Goal: Task Accomplishment & Management: Complete application form

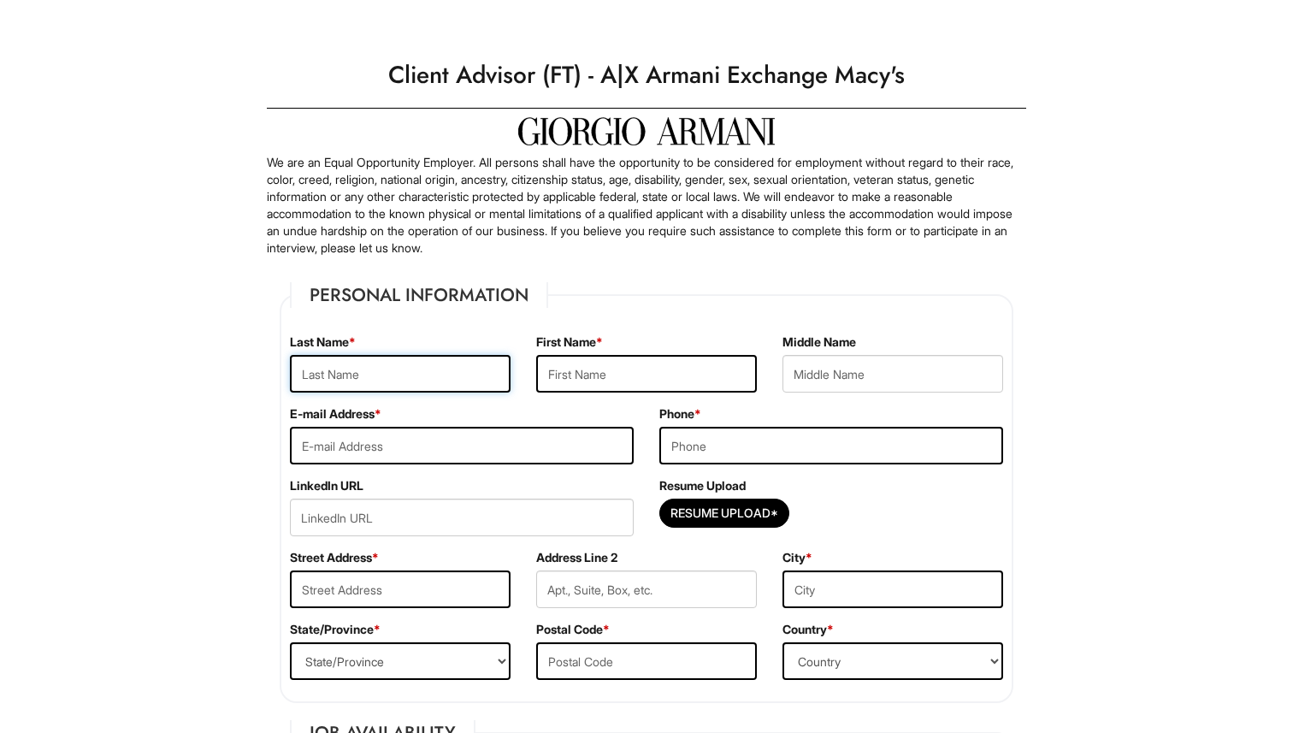
click at [458, 370] on input "text" at bounding box center [400, 374] width 221 height 38
type input "[PERSON_NAME]"
type input "Amber"
type input "[EMAIL_ADDRESS][DOMAIN_NAME]"
type input "9173924255"
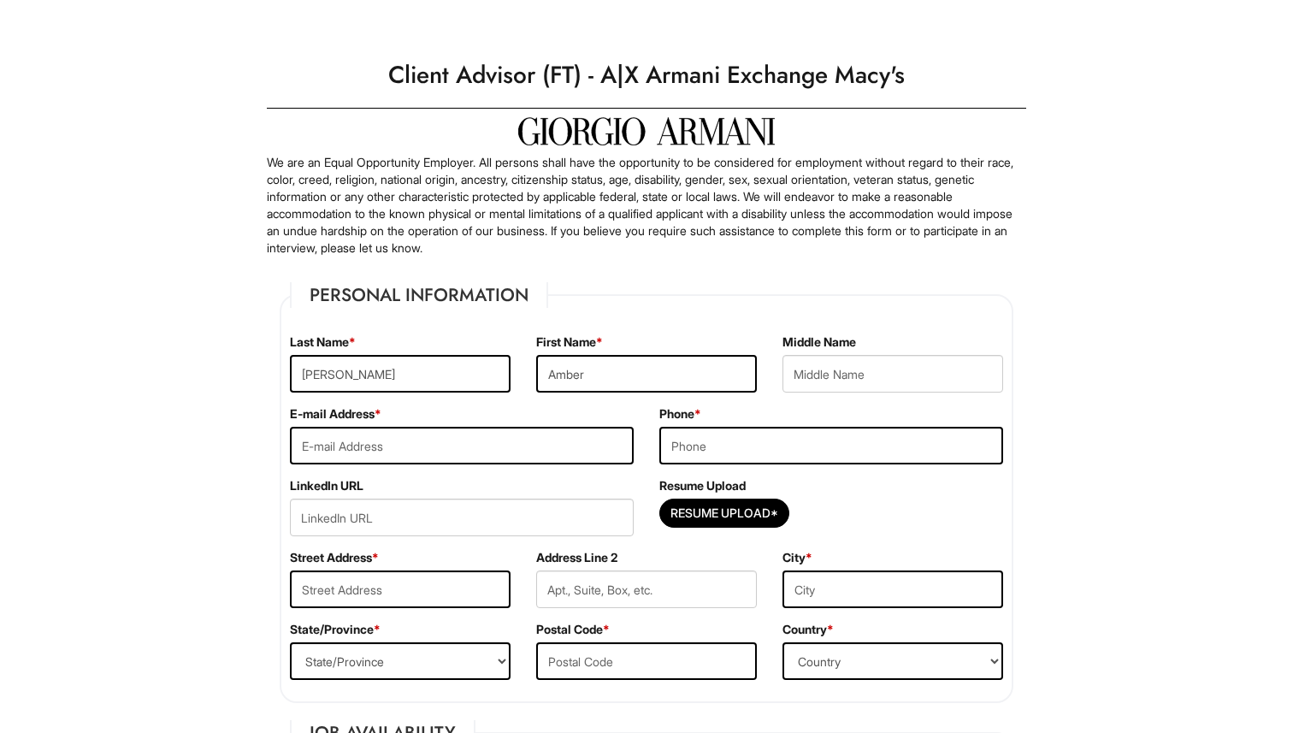
type input "[STREET_ADDRESS]"
type input "astoria"
select select "NY"
type input "11103"
select select "[GEOGRAPHIC_DATA]"
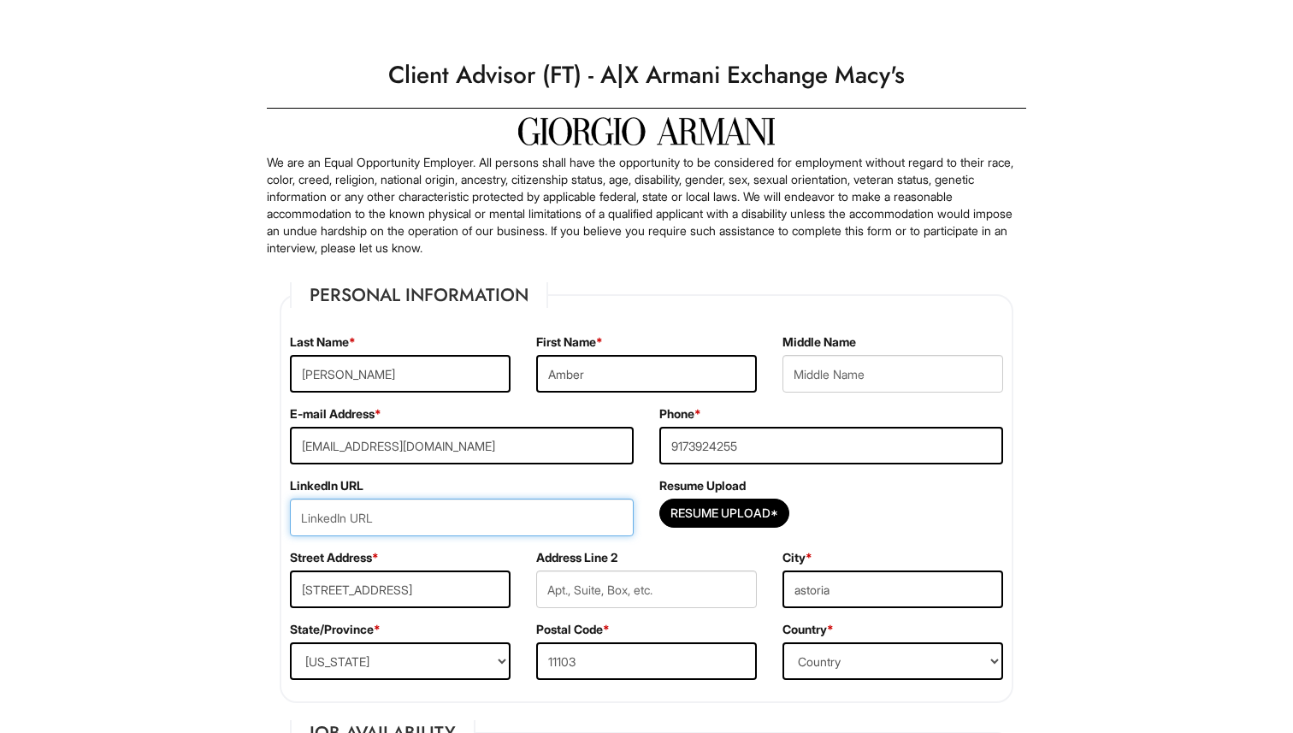
click at [519, 510] on input "url" at bounding box center [462, 518] width 344 height 38
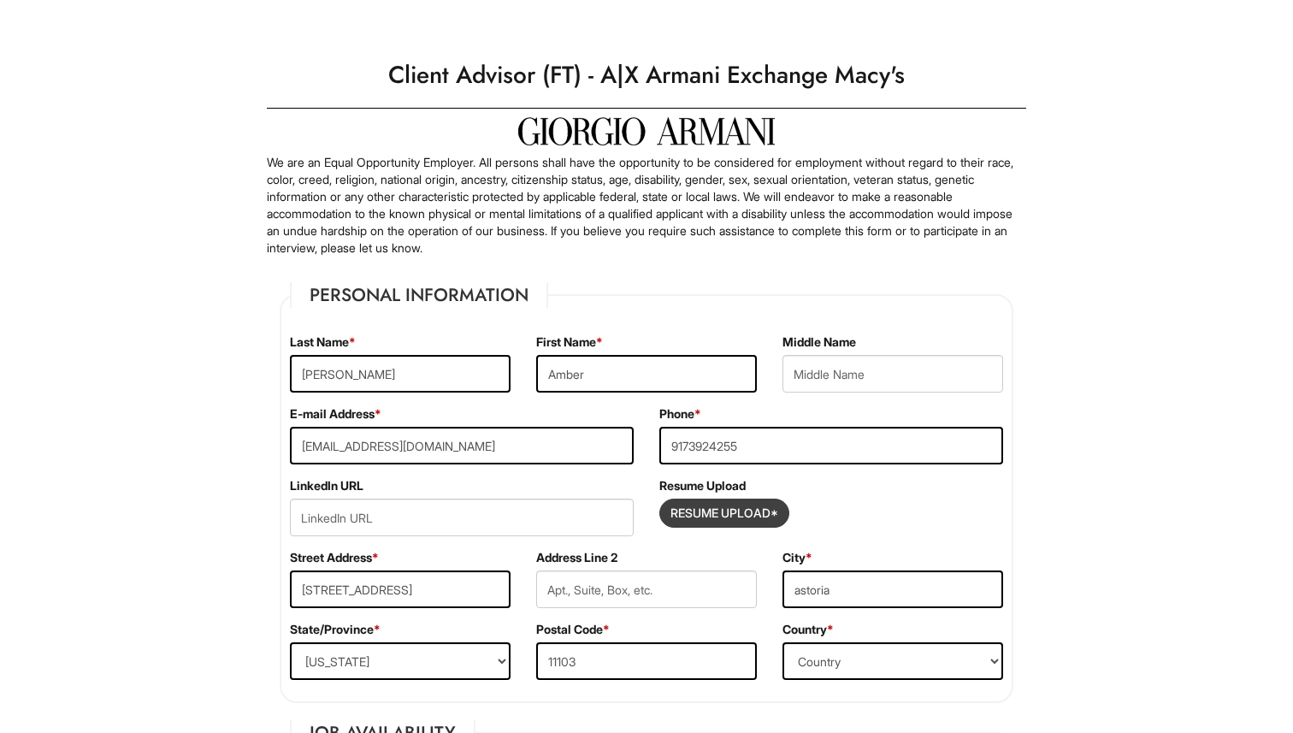
click at [736, 511] on input "Resume Upload*" at bounding box center [724, 513] width 128 height 27
type input "C:\fakepath\AmberChen mechandising.pdf"
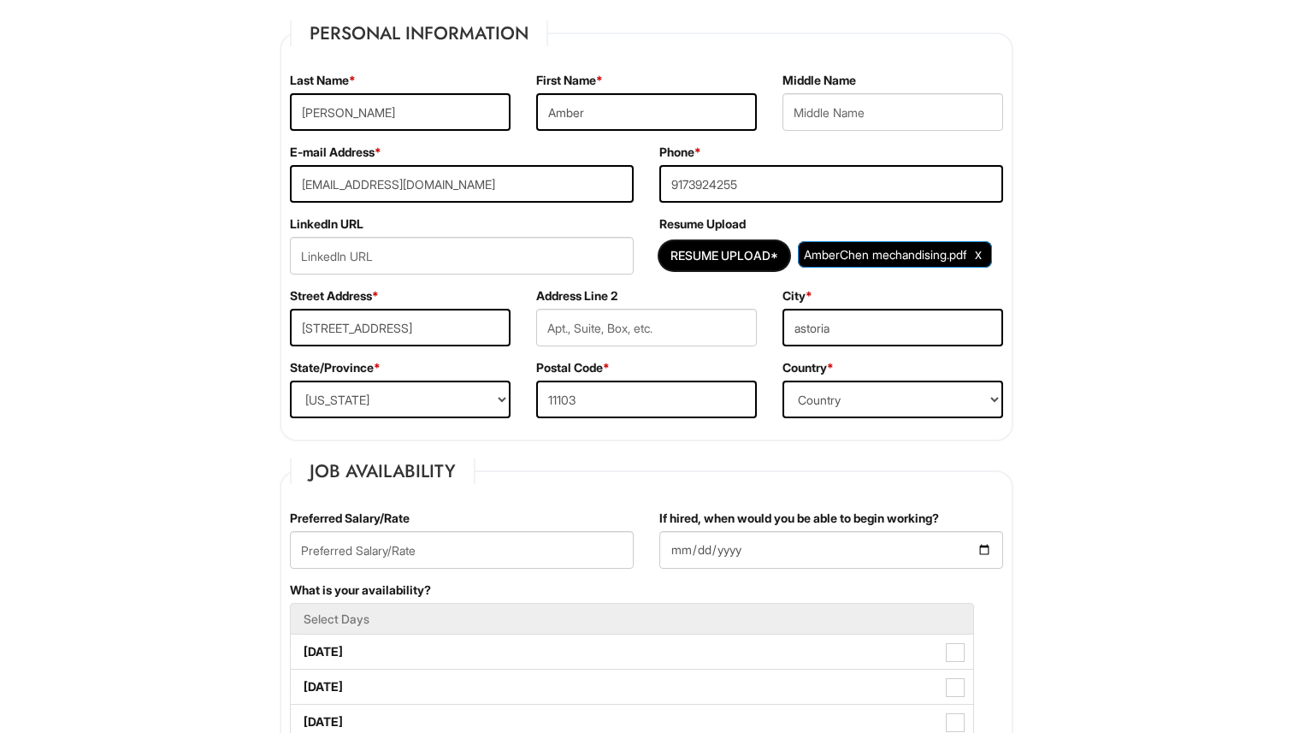
scroll to position [275, 0]
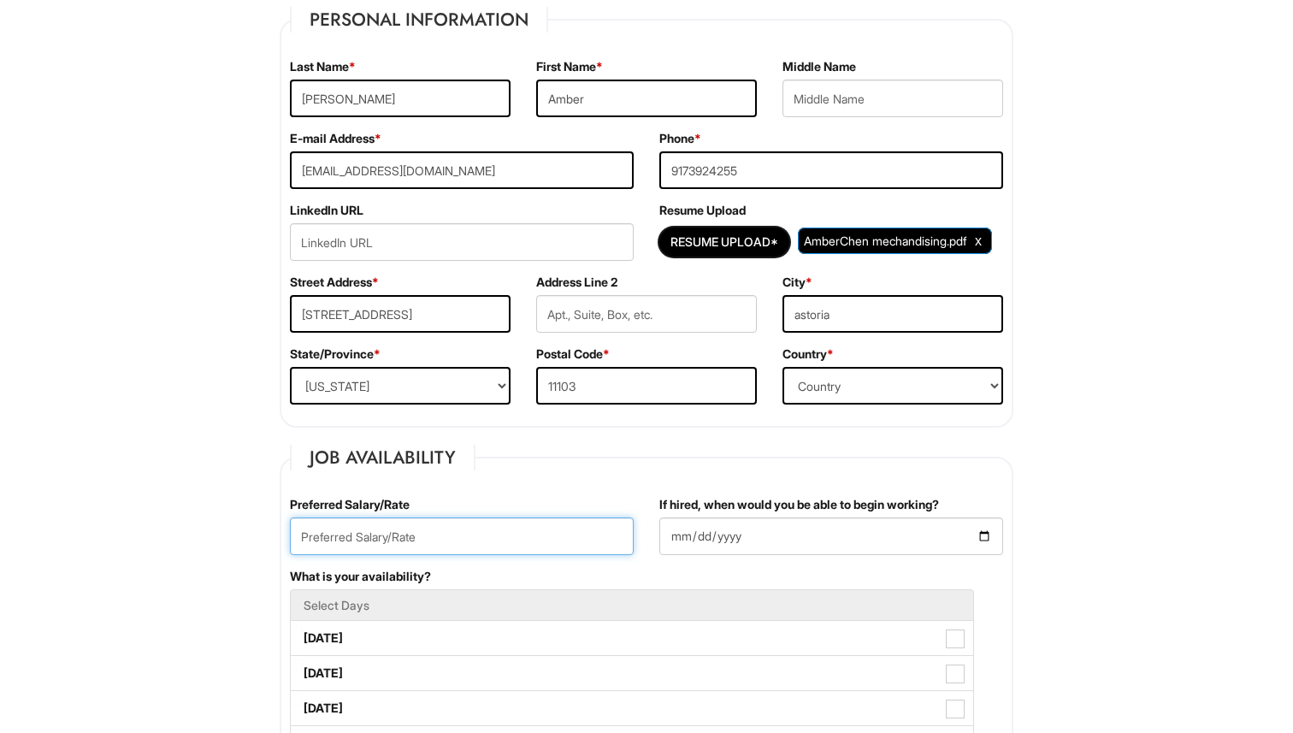
click at [552, 537] on input "text" at bounding box center [462, 536] width 344 height 38
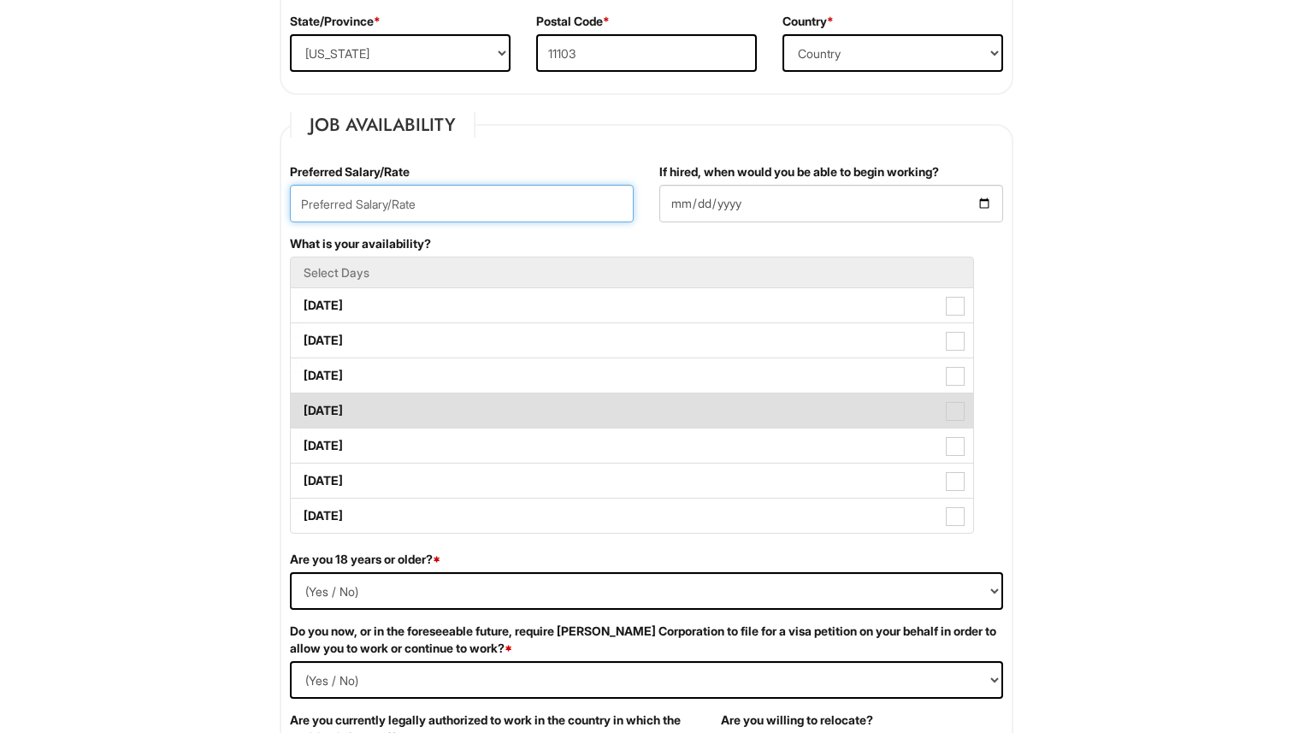
scroll to position [565, 0]
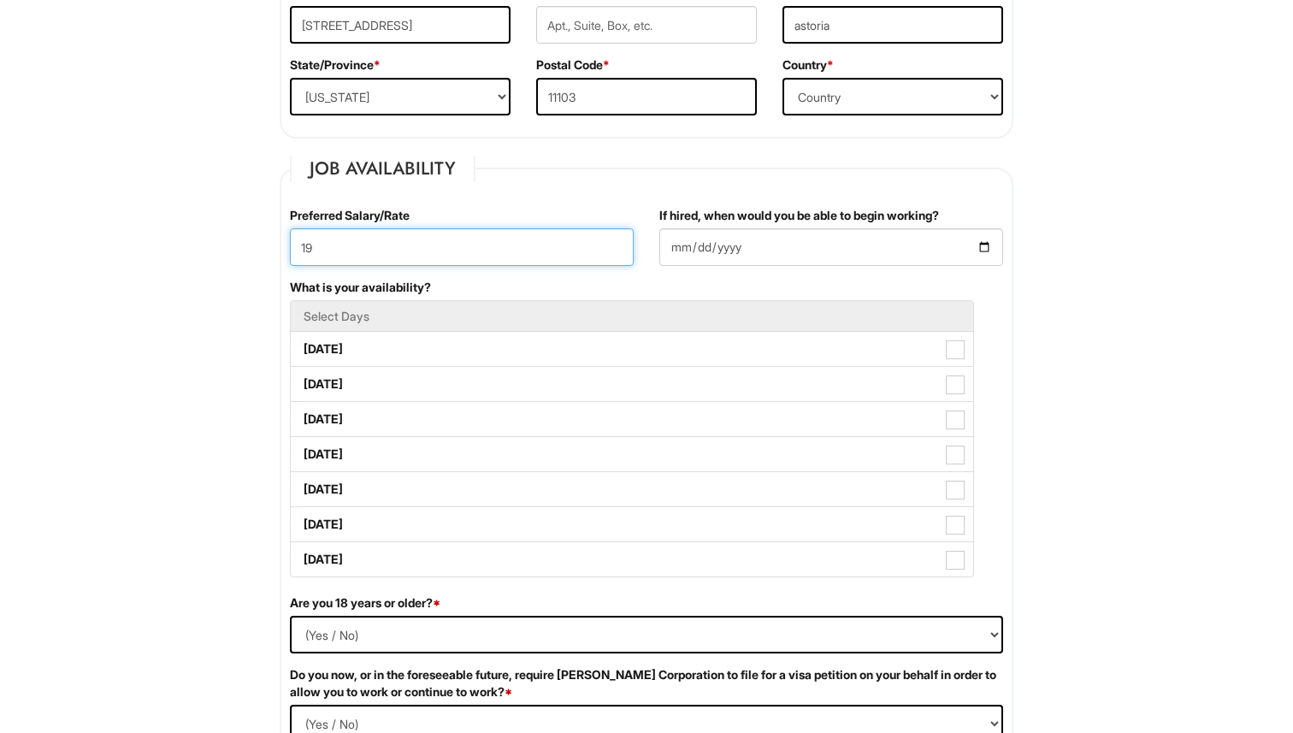
type input "19"
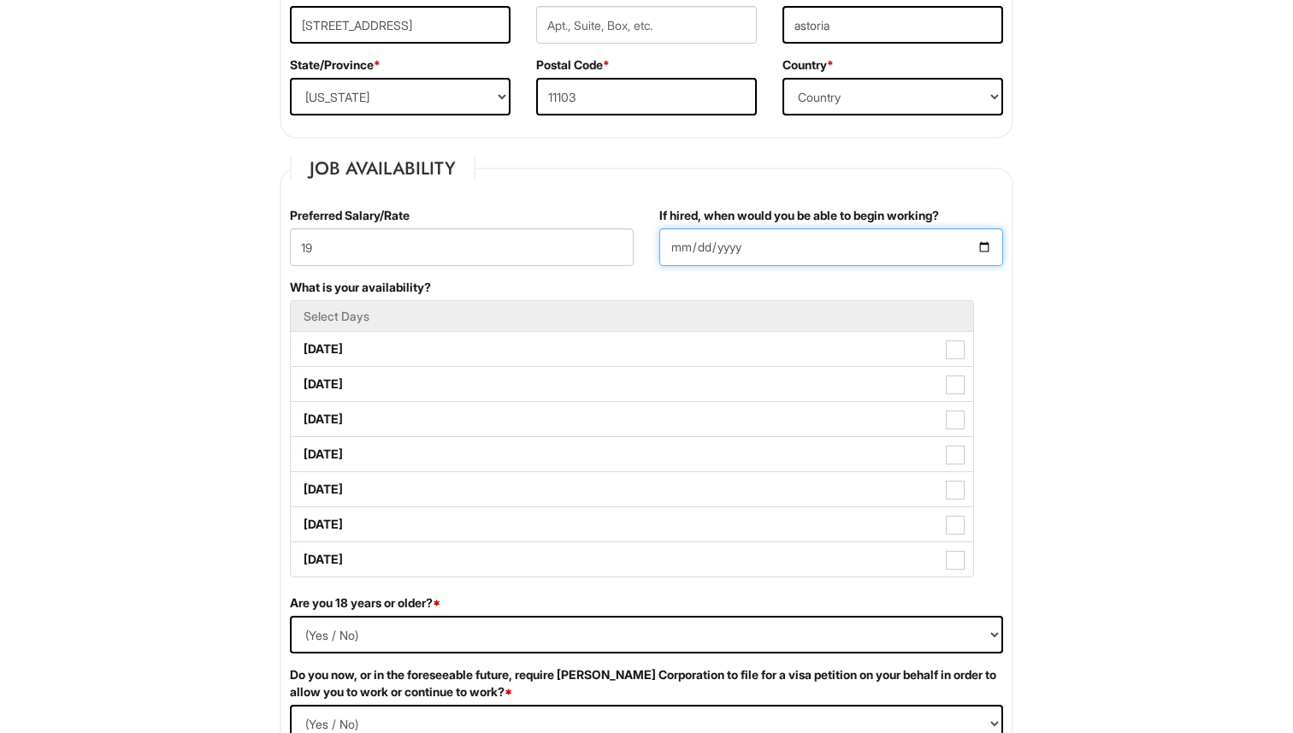
click at [993, 248] on input "If hired, when would you be able to begin working?" at bounding box center [831, 247] width 344 height 38
click at [980, 239] on input "If hired, when would you be able to begin working?" at bounding box center [831, 247] width 344 height 38
type input "[DATE]"
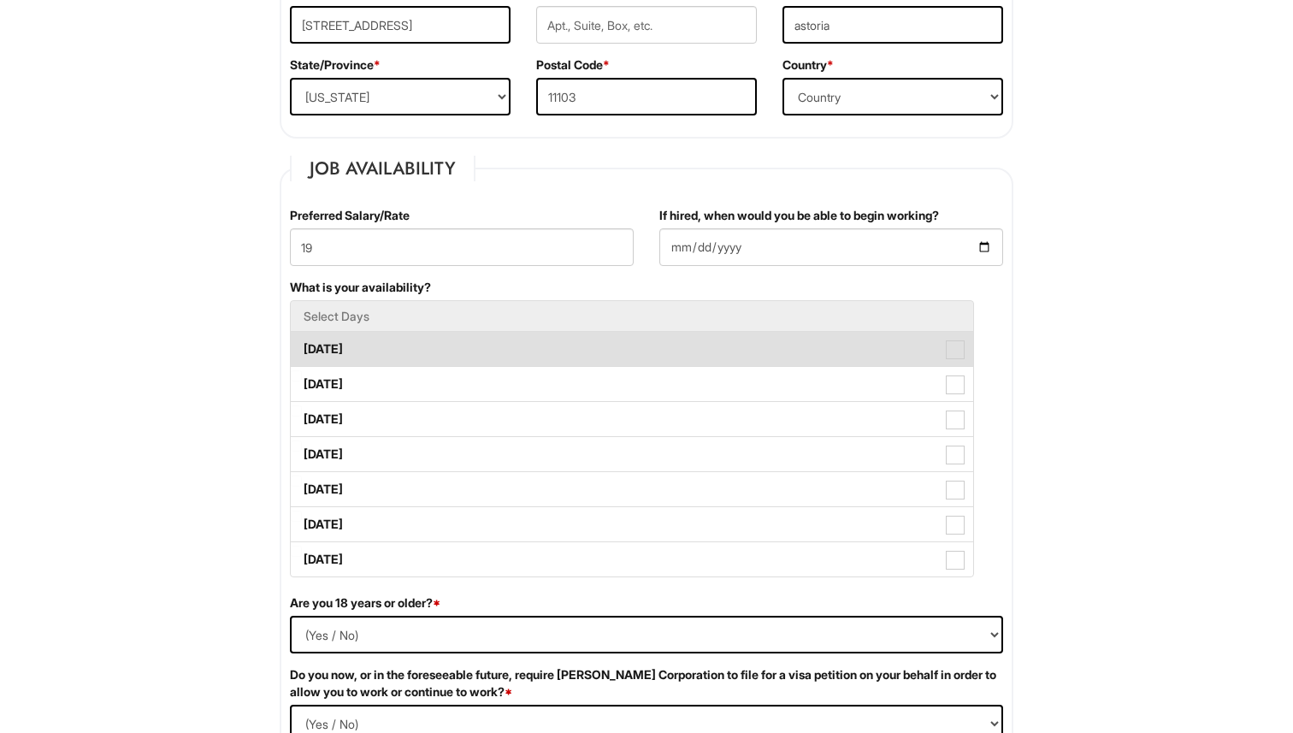
click at [943, 358] on label "[DATE]" at bounding box center [632, 349] width 683 height 34
click at [302, 346] on Available_Monday "[DATE]" at bounding box center [296, 340] width 11 height 11
checkbox Available_Monday "true"
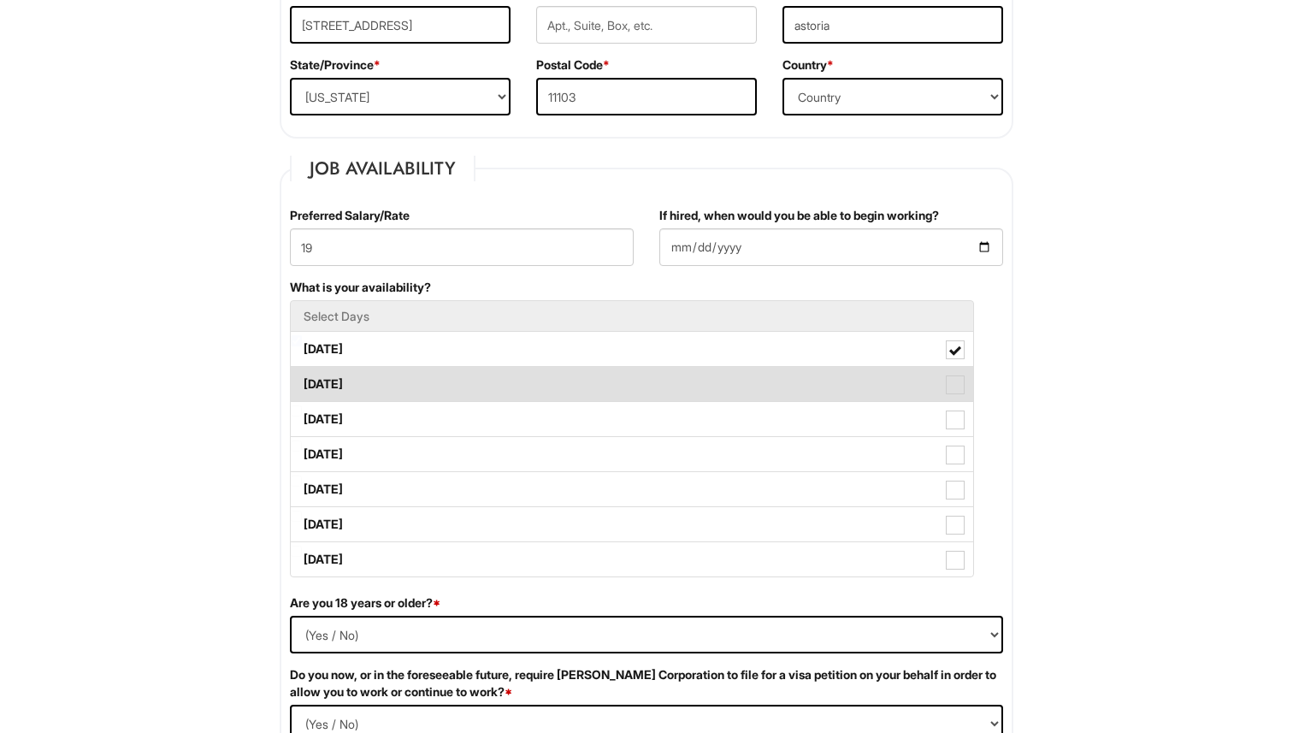
click at [946, 386] on span at bounding box center [955, 384] width 19 height 19
click at [302, 381] on Available_Tuesday "[DATE]" at bounding box center [296, 375] width 11 height 11
checkbox Available_Tuesday "true"
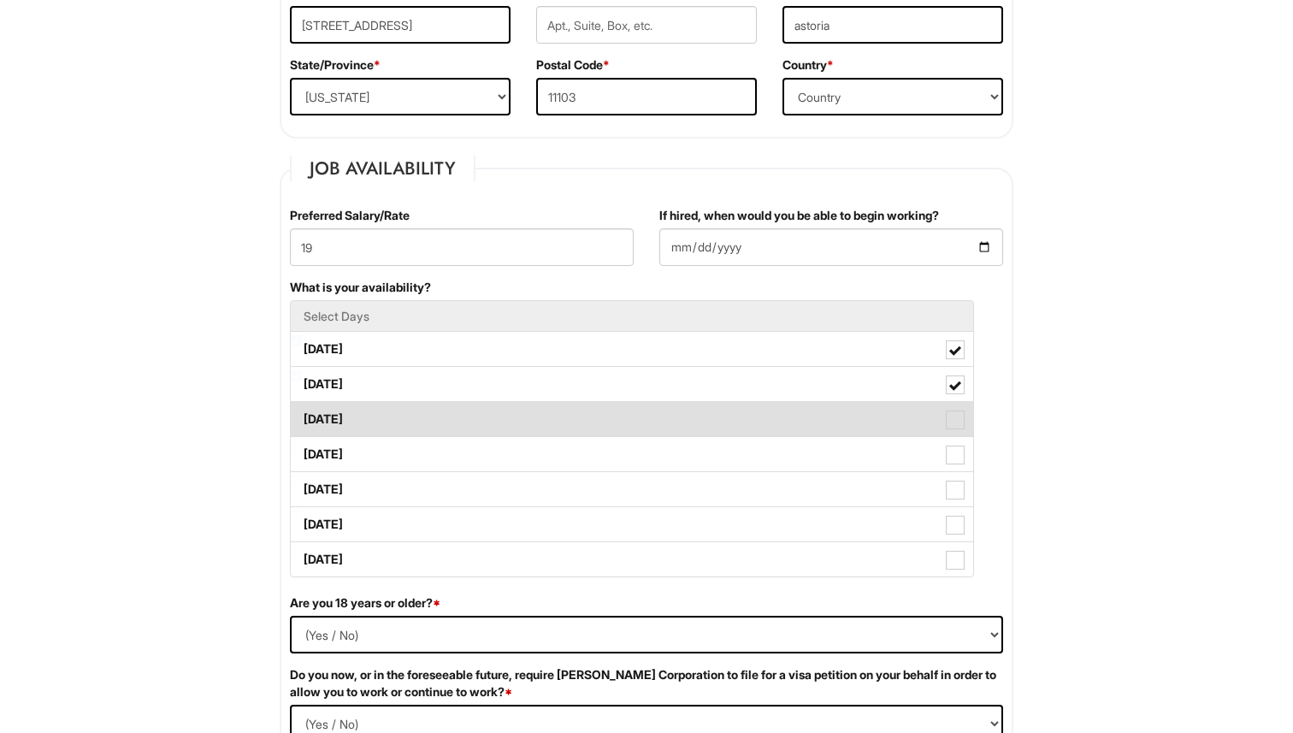
click at [946, 418] on span at bounding box center [955, 420] width 19 height 19
click at [302, 417] on Available_Wednesday "[DATE]" at bounding box center [296, 410] width 11 height 11
checkbox Available_Wednesday "true"
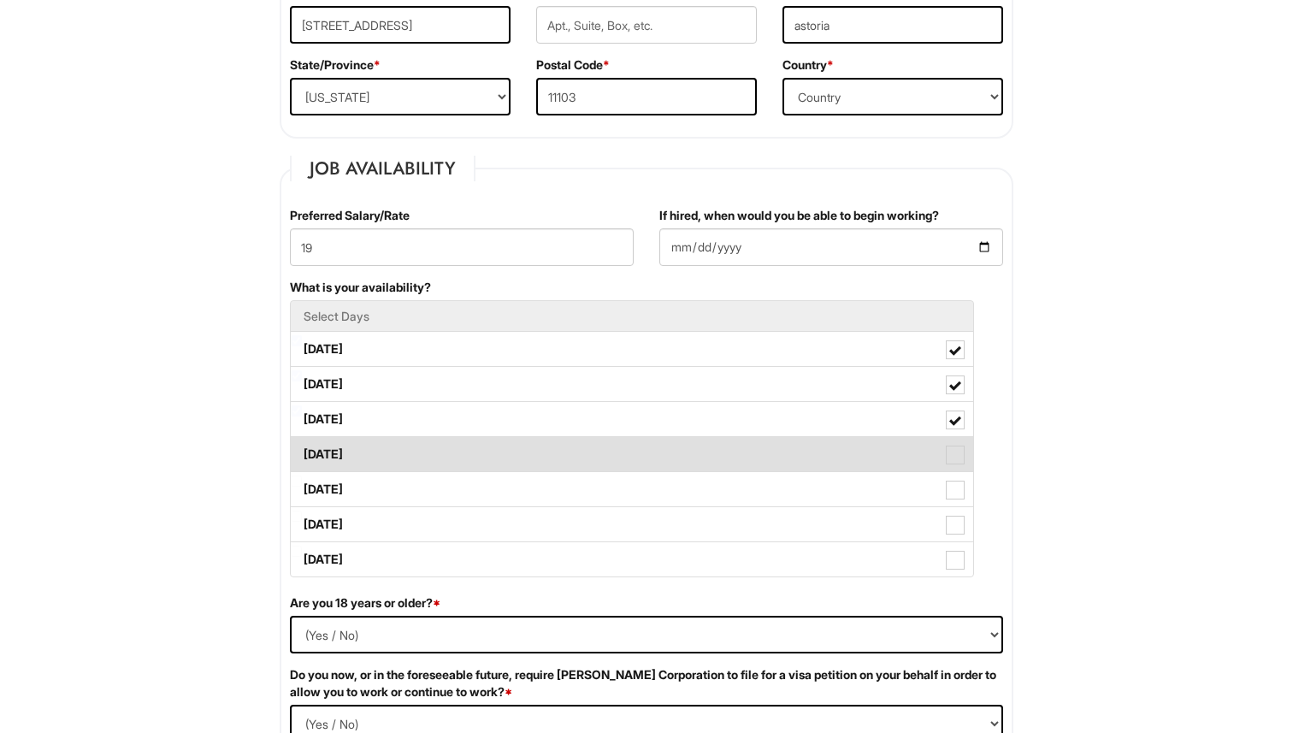
click at [950, 463] on span at bounding box center [955, 455] width 19 height 19
click at [302, 452] on Available_Thursday "[DATE]" at bounding box center [296, 446] width 11 height 11
checkbox Available_Thursday "true"
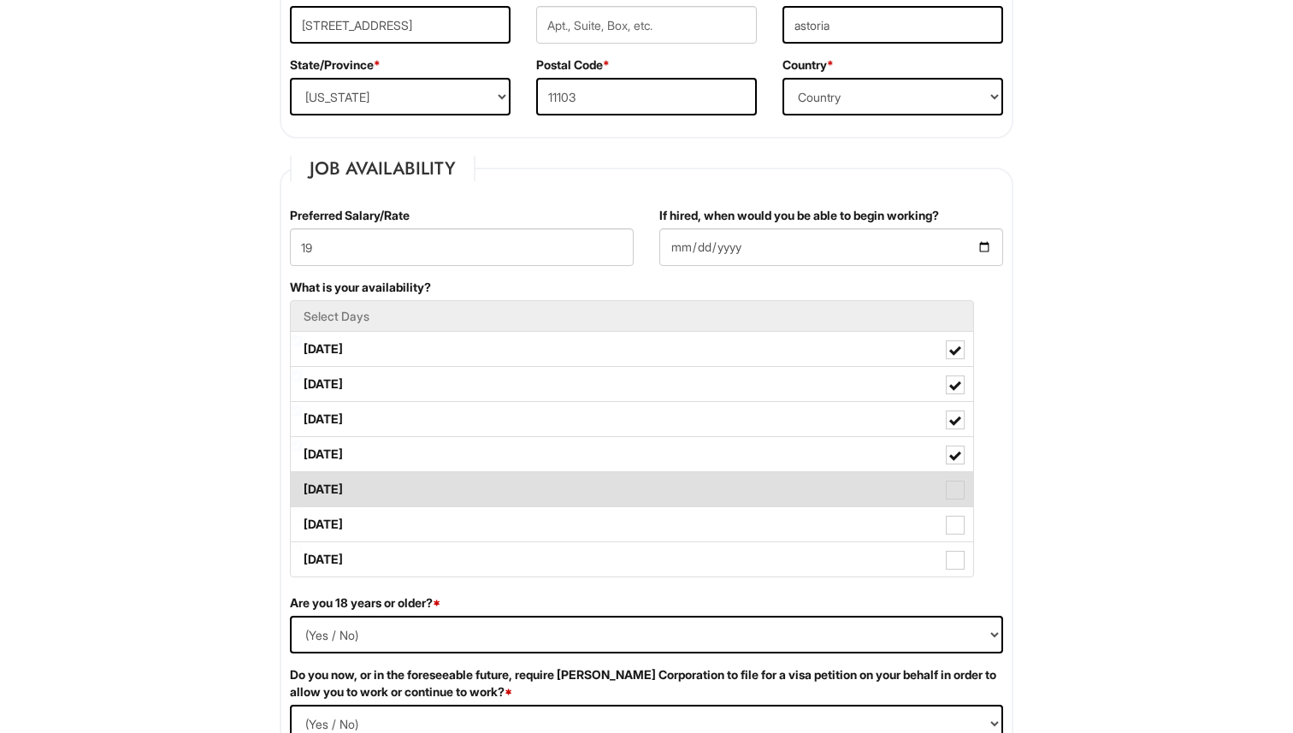
click at [953, 496] on span at bounding box center [955, 490] width 19 height 19
click at [302, 487] on Available_Friday "[DATE]" at bounding box center [296, 481] width 11 height 11
checkbox Available_Friday "true"
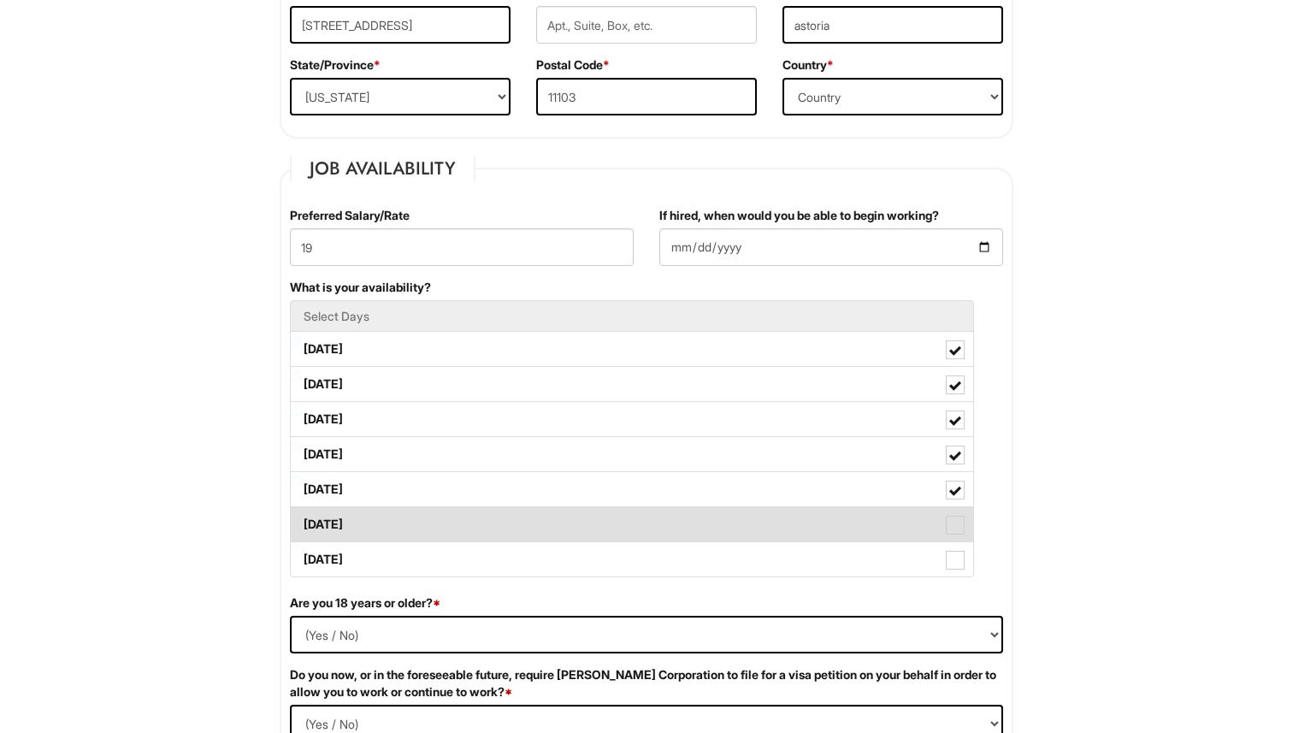
click at [953, 528] on span at bounding box center [955, 525] width 19 height 19
click at [302, 522] on Available_Saturday "[DATE]" at bounding box center [296, 516] width 11 height 11
checkbox Available_Saturday "true"
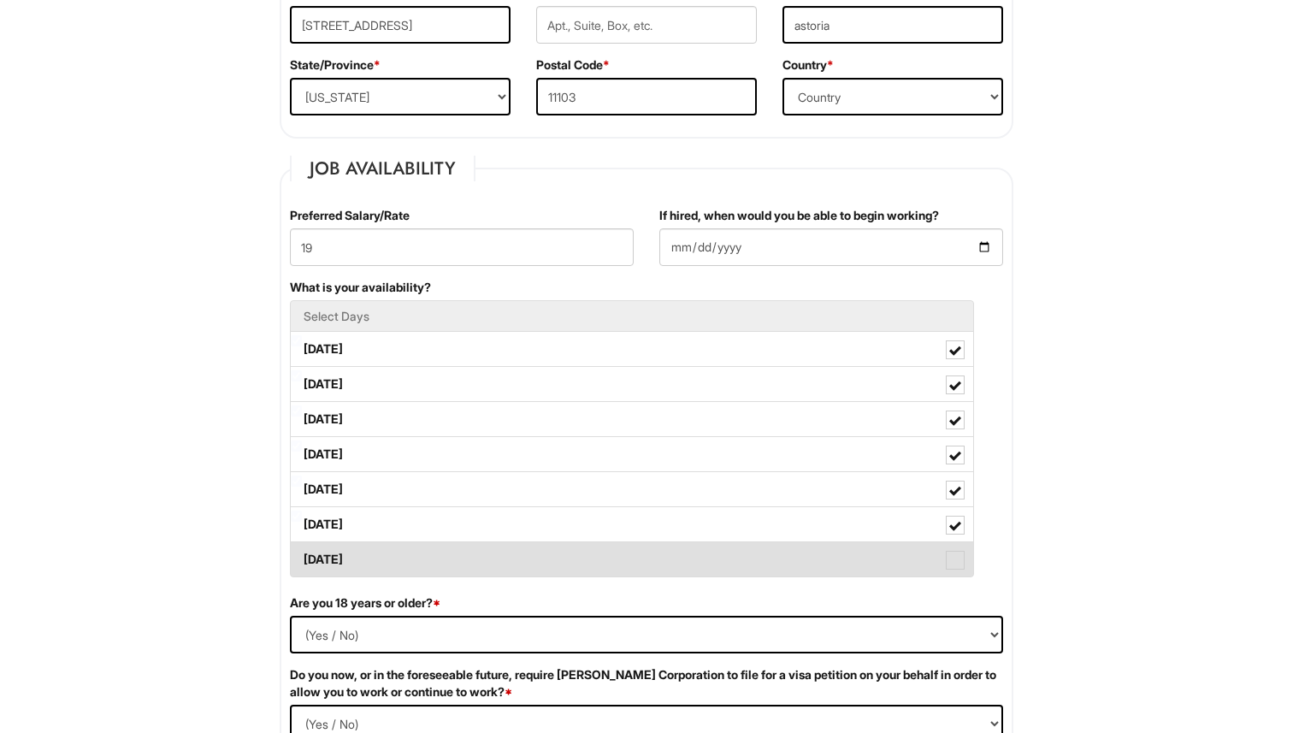
click at [953, 559] on span at bounding box center [955, 560] width 19 height 19
click at [302, 557] on Available_Sunday "[DATE]" at bounding box center [296, 551] width 11 height 11
checkbox Available_Sunday "true"
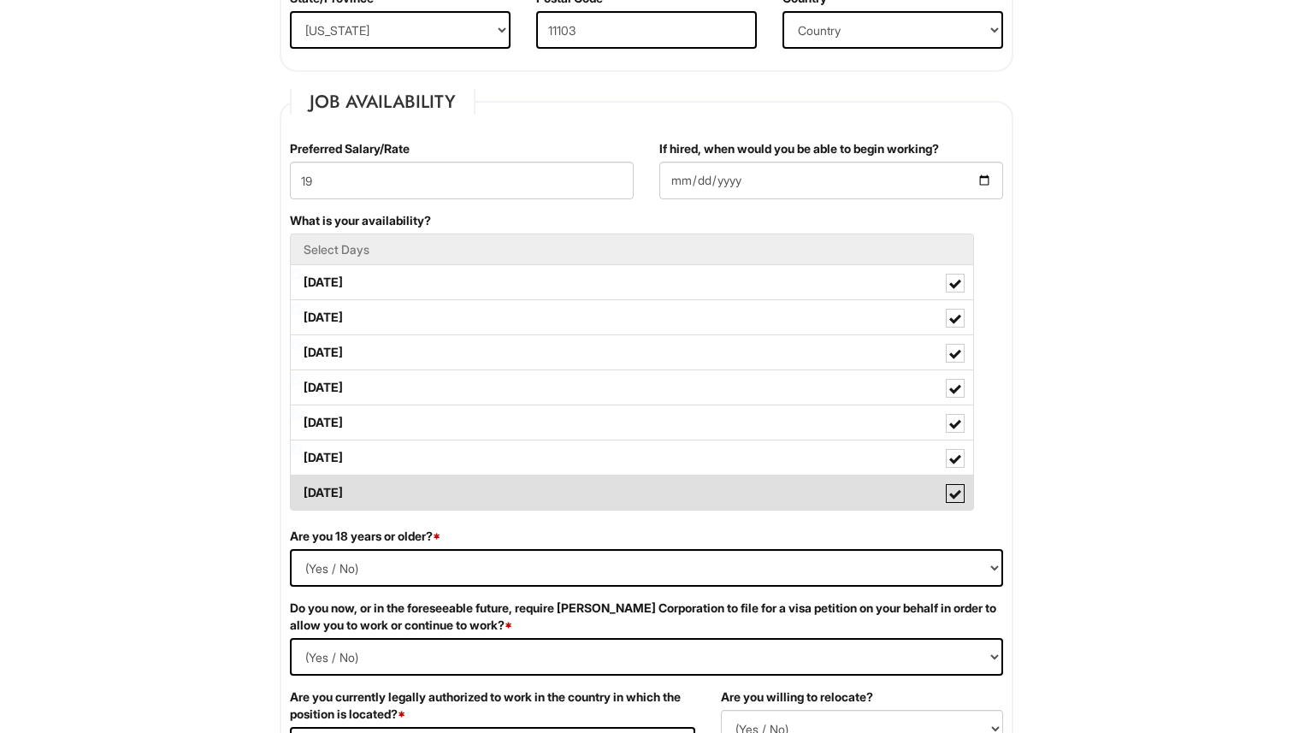
scroll to position [764, 0]
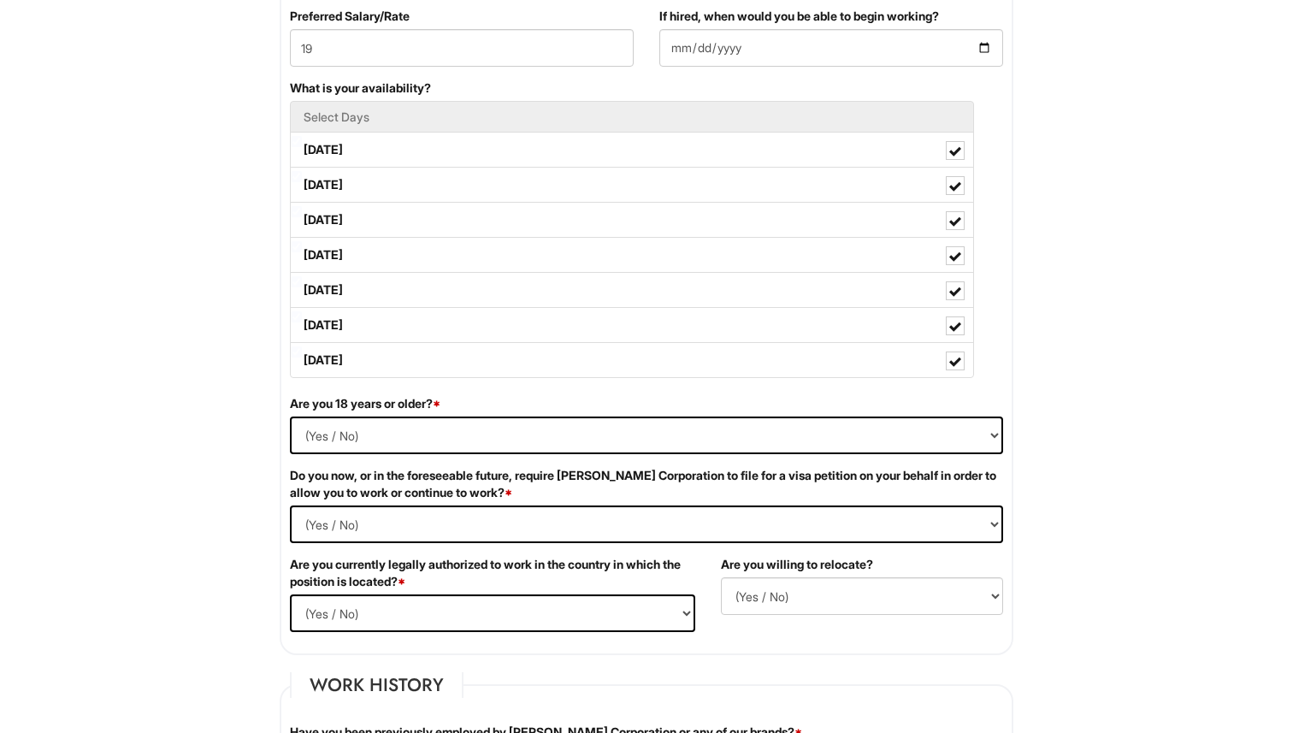
click at [818, 458] on div "Are you 18 years or older? * (Yes / No) Yes No" at bounding box center [646, 431] width 739 height 72
click at [812, 443] on select "(Yes / No) Yes No" at bounding box center [646, 436] width 713 height 38
select select "Yes"
click at [382, 526] on Required "(Yes / No) Yes No" at bounding box center [646, 525] width 713 height 38
select Required "No"
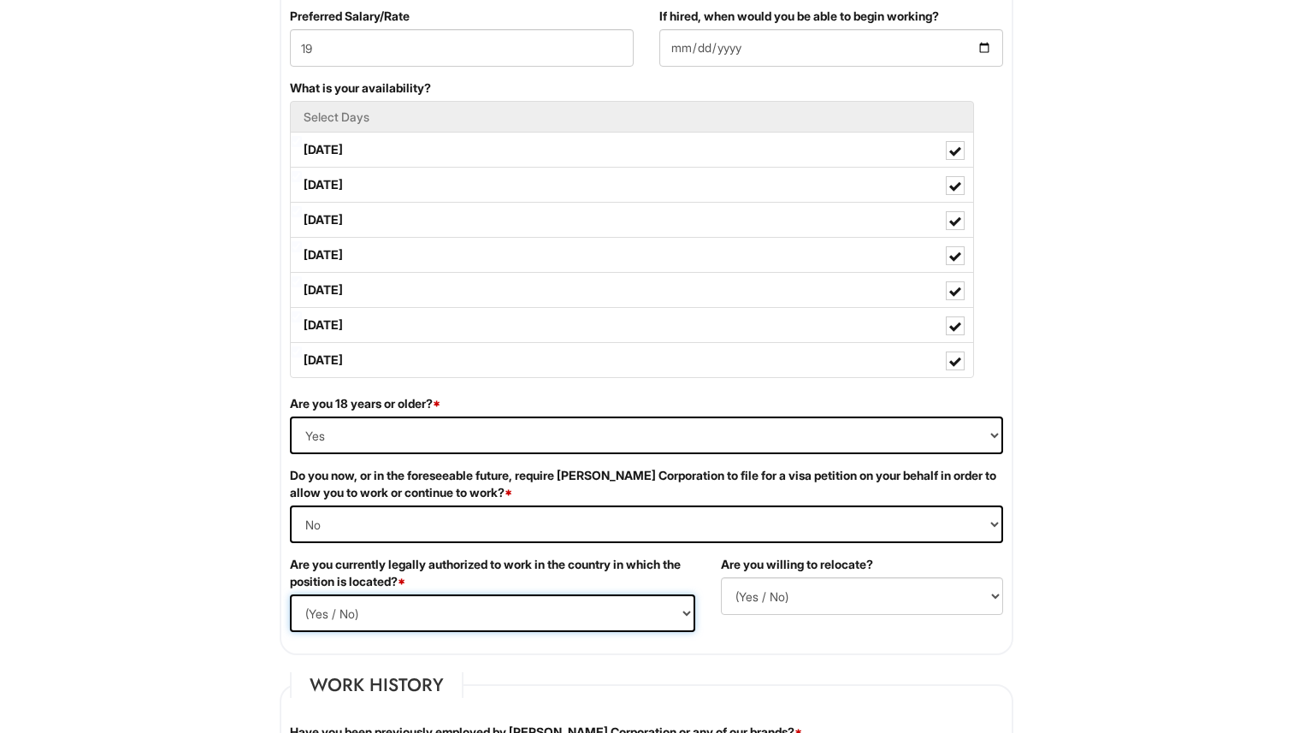
click at [391, 613] on select "(Yes / No) Yes No" at bounding box center [492, 613] width 405 height 38
select select "Yes"
click at [769, 587] on select "(Yes / No) No Yes" at bounding box center [862, 596] width 282 height 38
select select "Y"
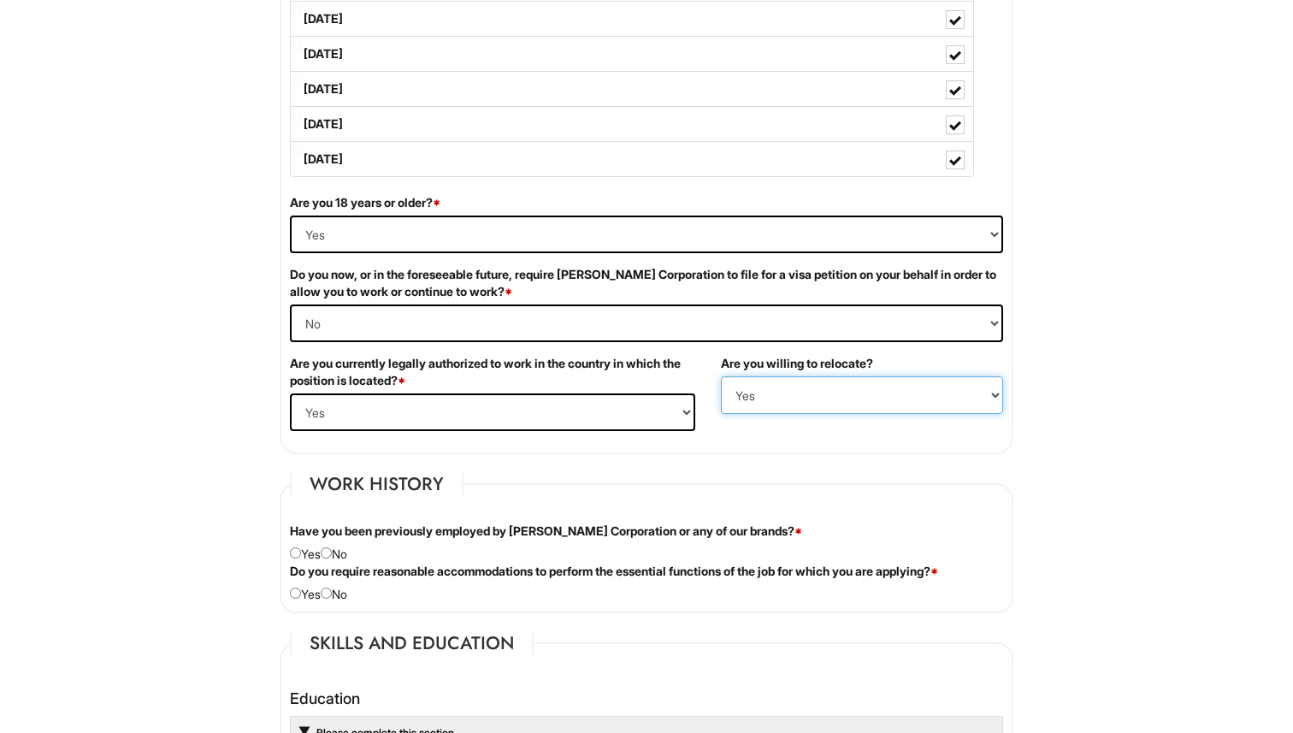
scroll to position [1061, 0]
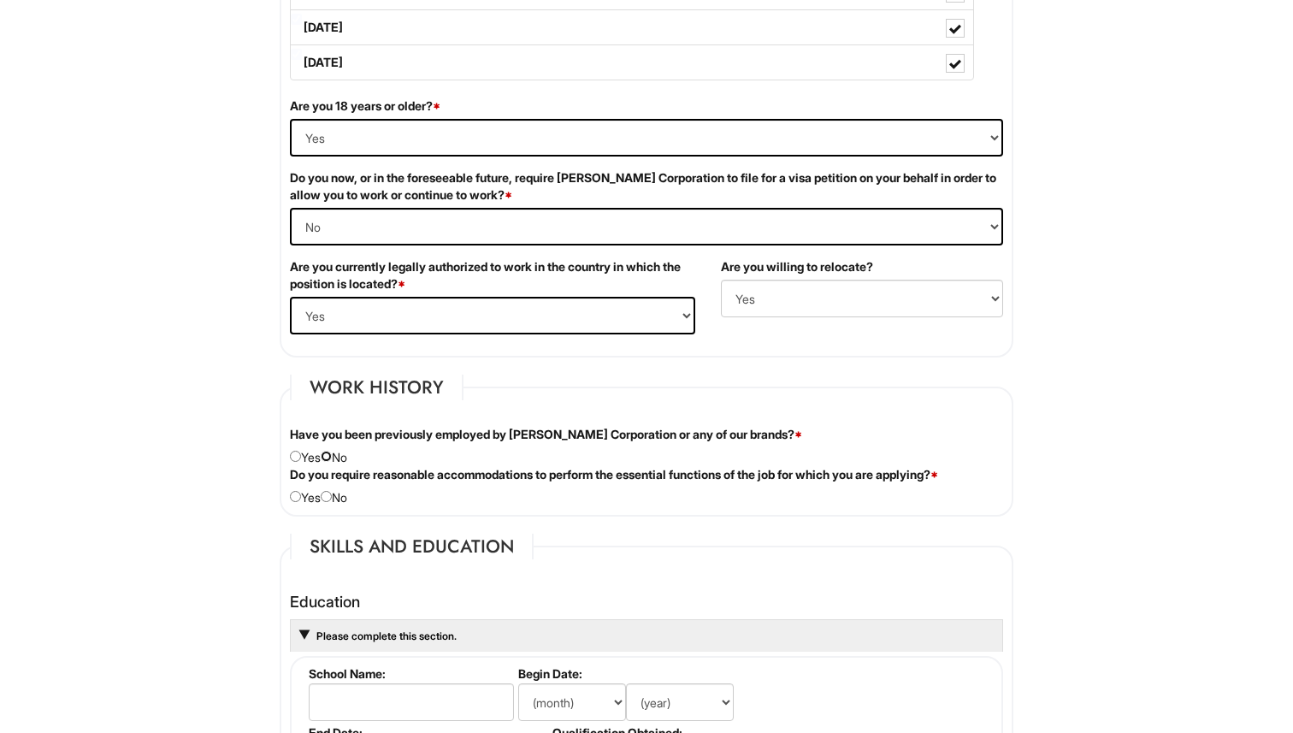
click at [332, 457] on input "radio" at bounding box center [326, 456] width 11 height 11
radio input "true"
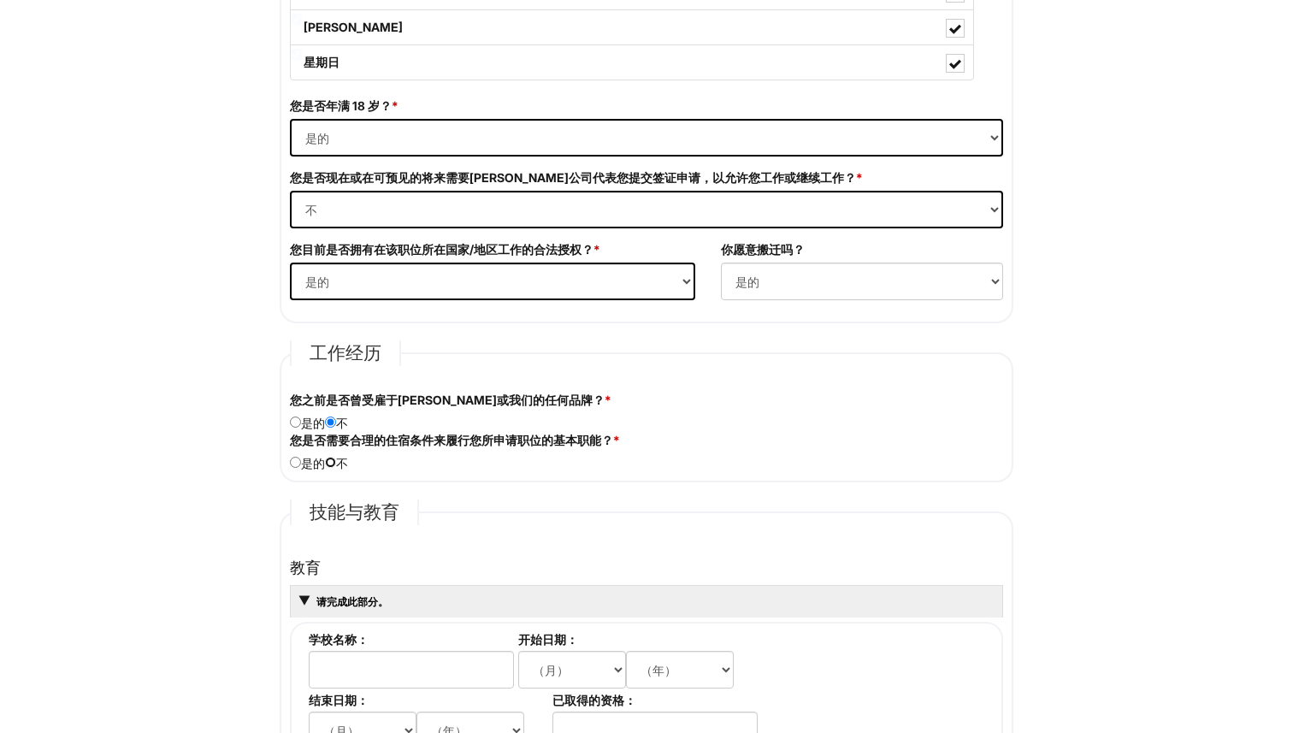
click at [331, 463] on input "radio" at bounding box center [330, 462] width 11 height 11
radio input "true"
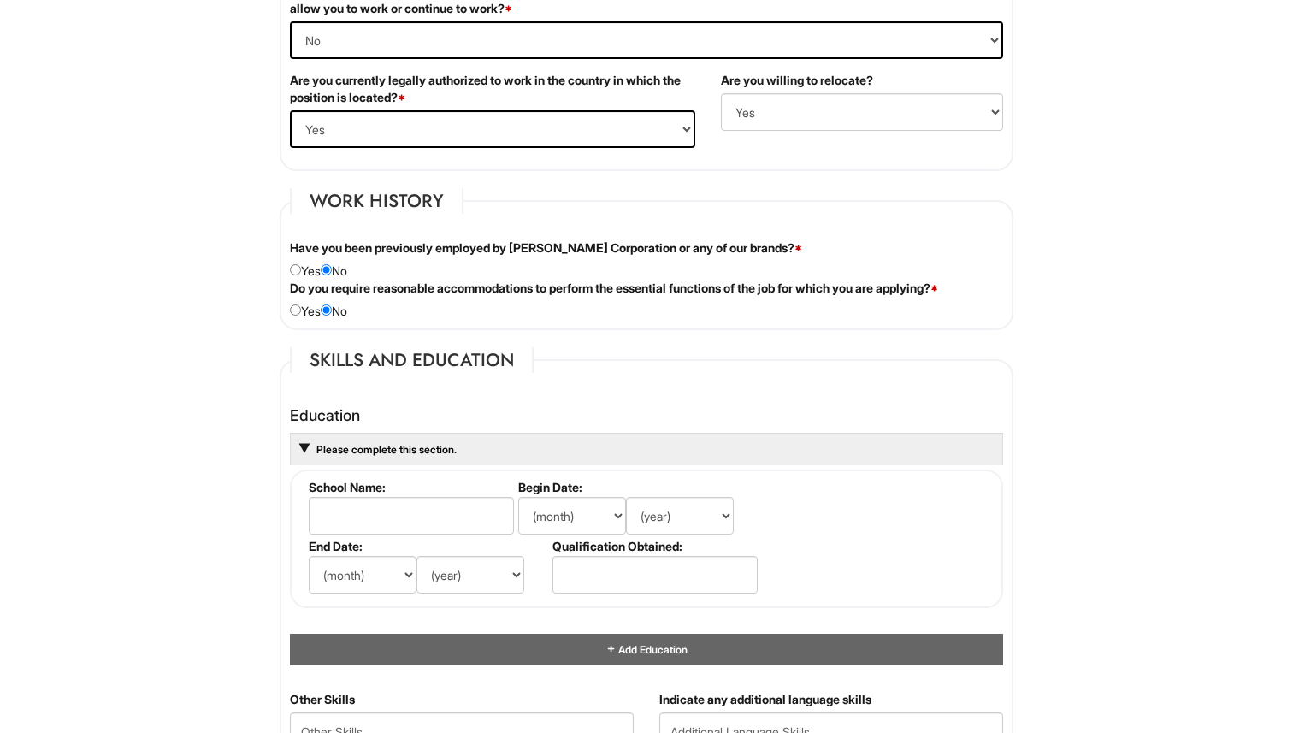
scroll to position [1257, 0]
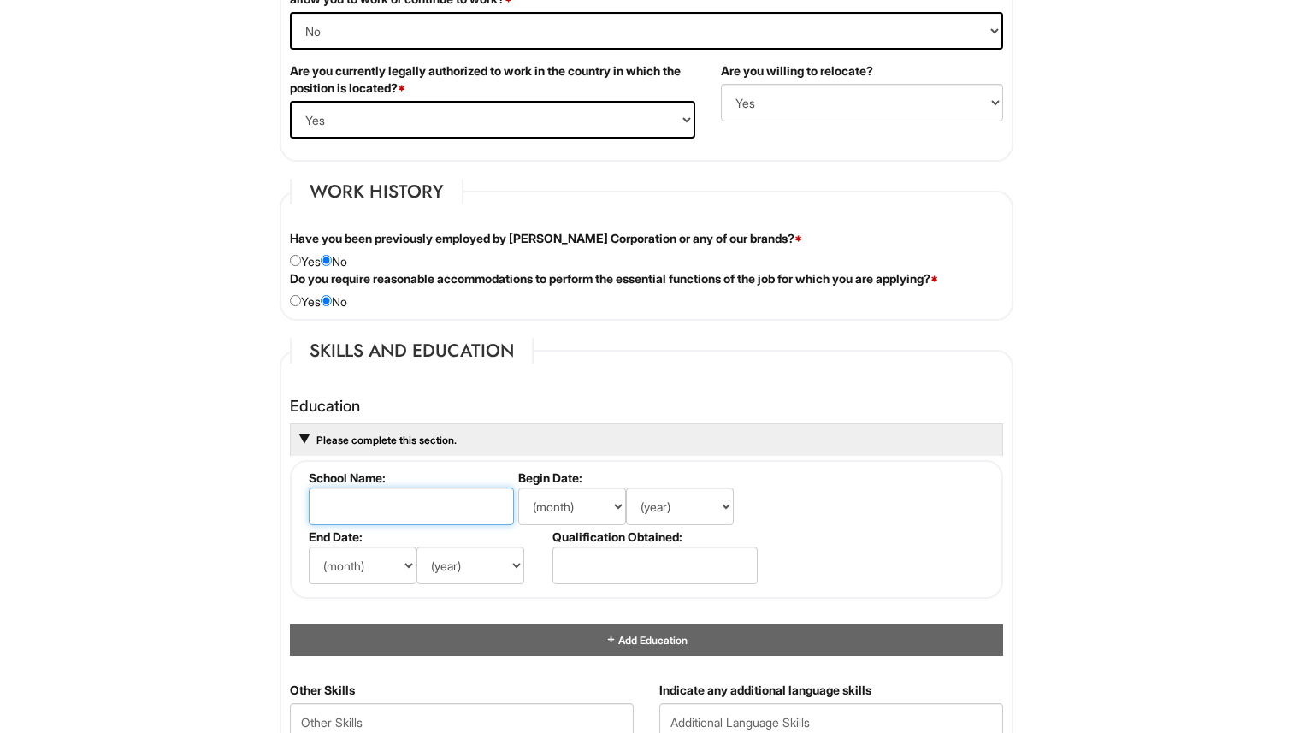
click at [463, 508] on input "text" at bounding box center [411, 507] width 205 height 38
click at [446, 509] on input "Fashion Institute of Tschnology" at bounding box center [411, 507] width 205 height 38
type input "Fashion Institute of Technology"
click at [609, 511] on select "(month) Jan Feb Mar Apr May Jun [DATE] Aug Sep Oct Nov Dec" at bounding box center [572, 507] width 108 height 38
select select "8"
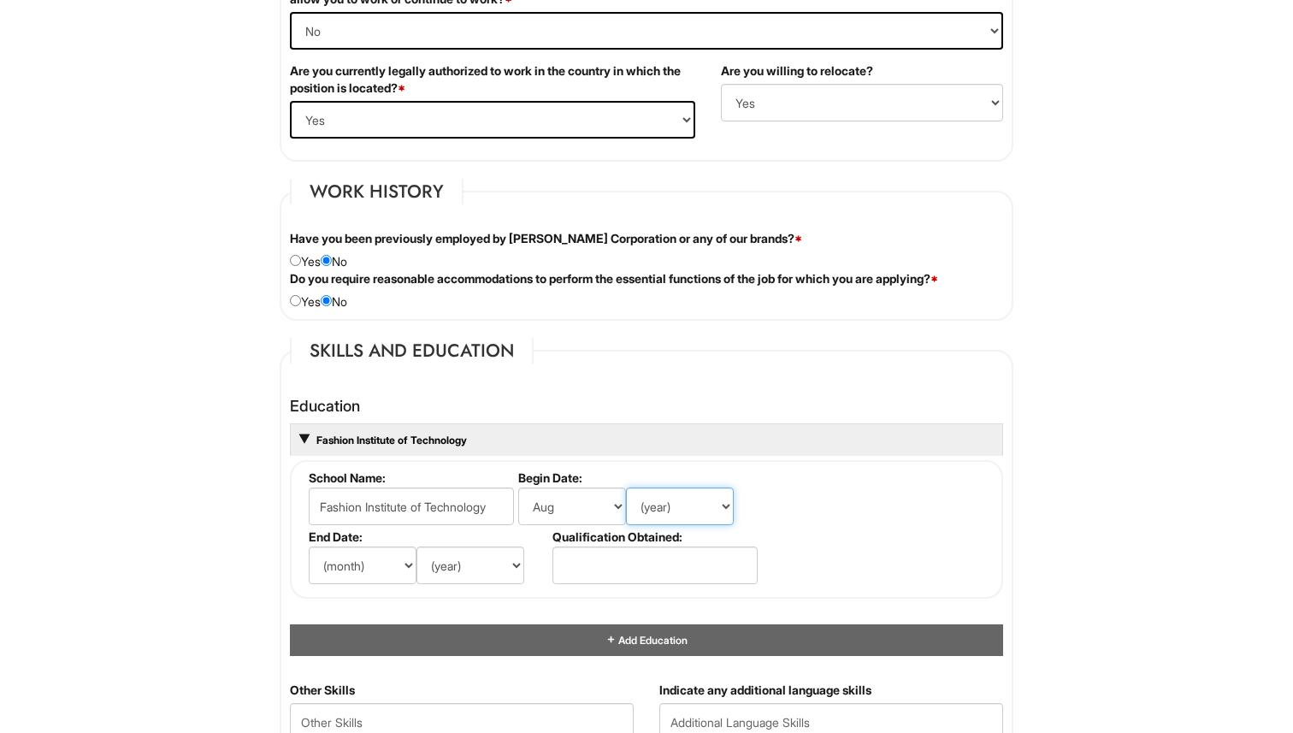
click at [689, 494] on select "(year) 2029 2028 2027 2026 2025 2024 2023 2022 2021 2020 2019 2018 2017 2016 20…" at bounding box center [680, 507] width 108 height 38
select select "2021"
click at [391, 559] on select "(month) Jan Feb Mar Apr May Jun [DATE] Aug Sep Oct Nov Dec" at bounding box center [363, 566] width 108 height 38
select select "5"
drag, startPoint x: 391, startPoint y: 559, endPoint x: 464, endPoint y: 590, distance: 79.0
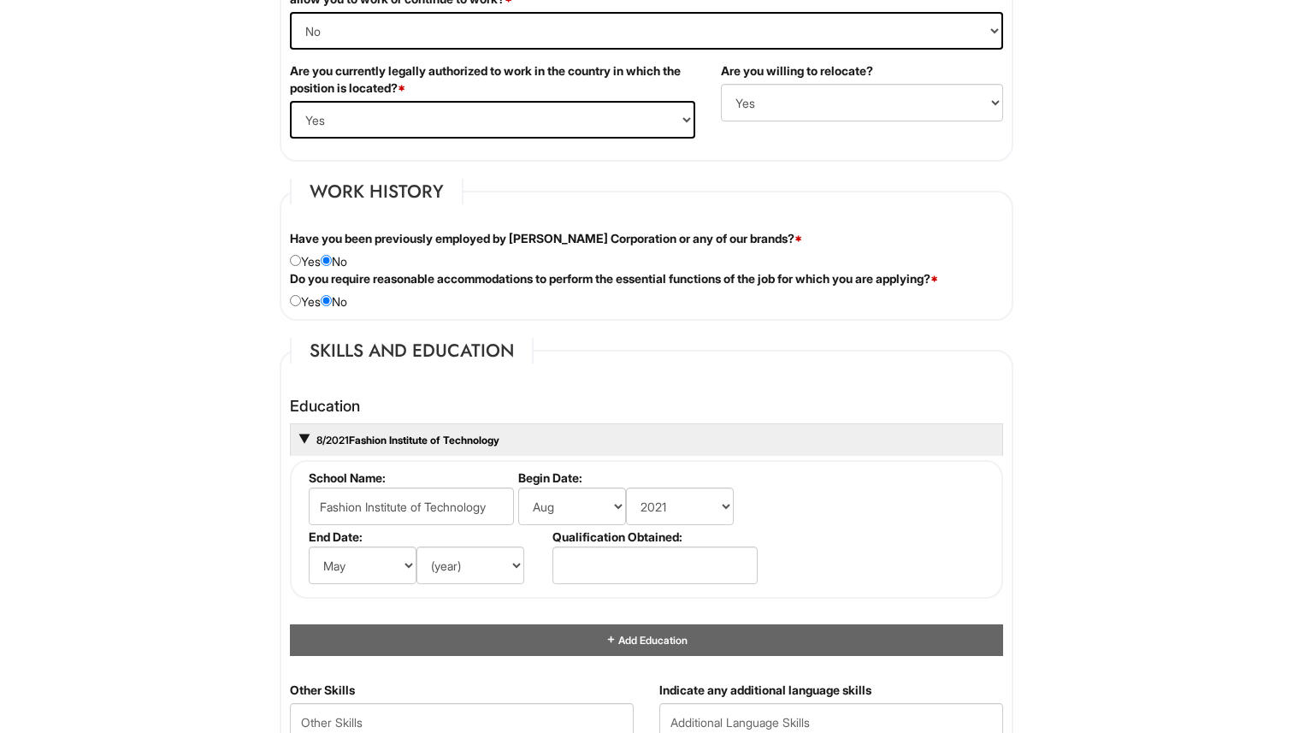
click at [463, 590] on fieldset "School Name: [GEOGRAPHIC_DATA] Begin Date: (month) Jan Feb Mar Apr May Jun [DAT…" at bounding box center [646, 529] width 713 height 139
click at [472, 570] on select "(year) 2029 2028 2027 2026 2025 2024 2023 2022 2021 2020 2019 2018 2017 2016 20…" at bounding box center [471, 566] width 108 height 38
select select "2025"
click at [602, 547] on input "text" at bounding box center [655, 566] width 205 height 38
click at [638, 559] on input "text" at bounding box center [655, 566] width 205 height 38
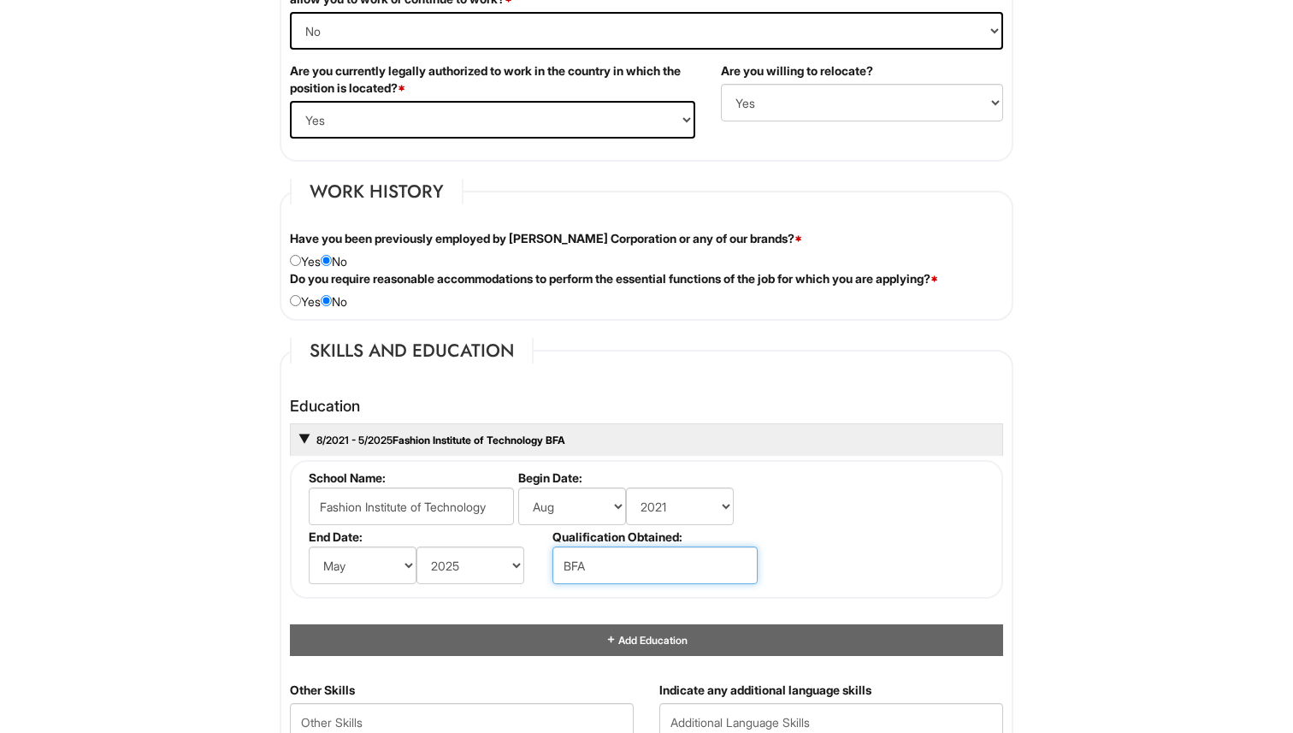
type input "BFA"
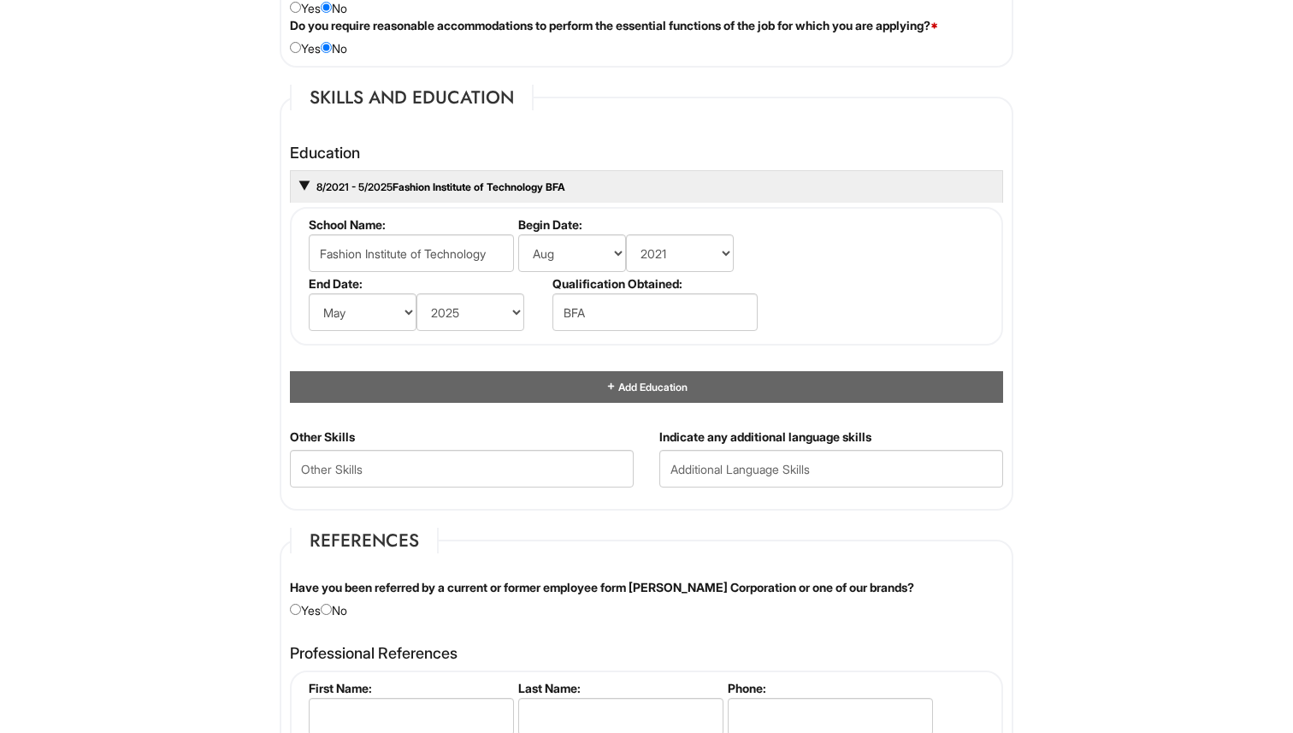
scroll to position [1514, 0]
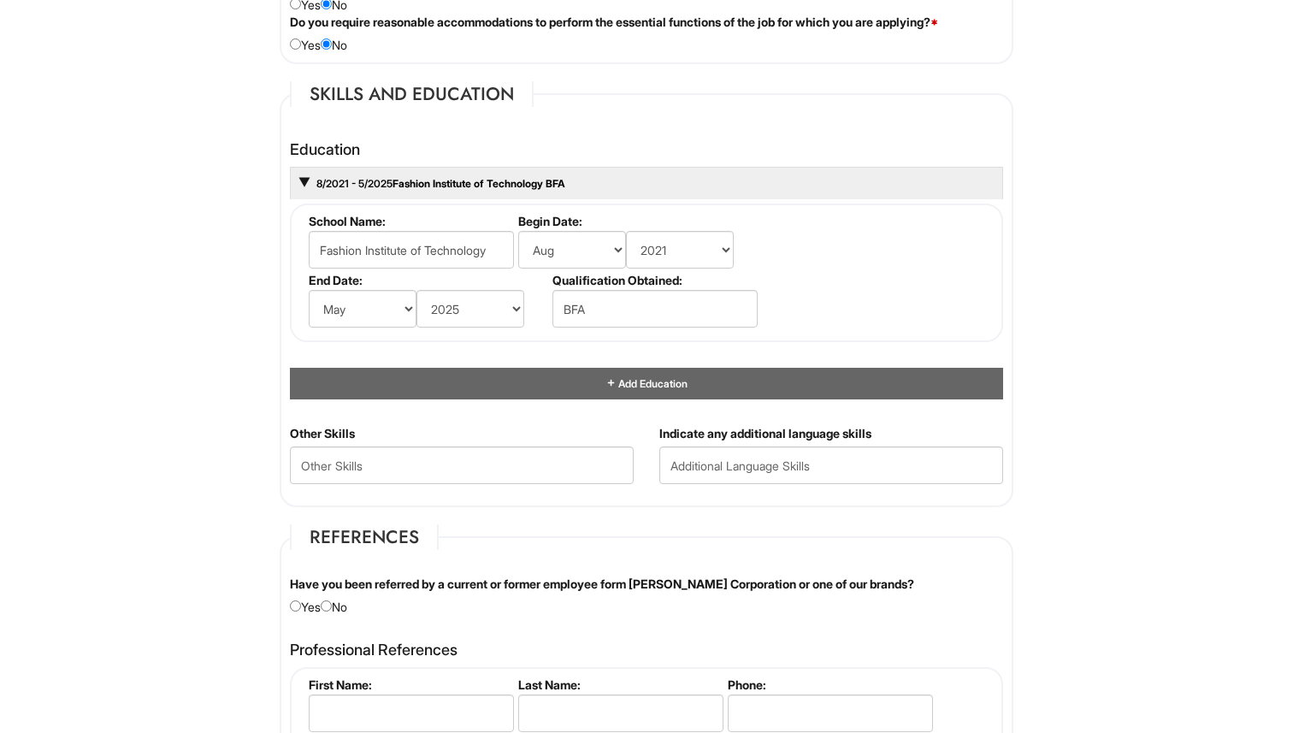
click at [494, 457] on Skills "text" at bounding box center [462, 465] width 344 height 38
click at [724, 473] on input "text" at bounding box center [831, 465] width 344 height 38
type input "Chinese"
click at [536, 470] on Skills "text" at bounding box center [462, 465] width 344 height 38
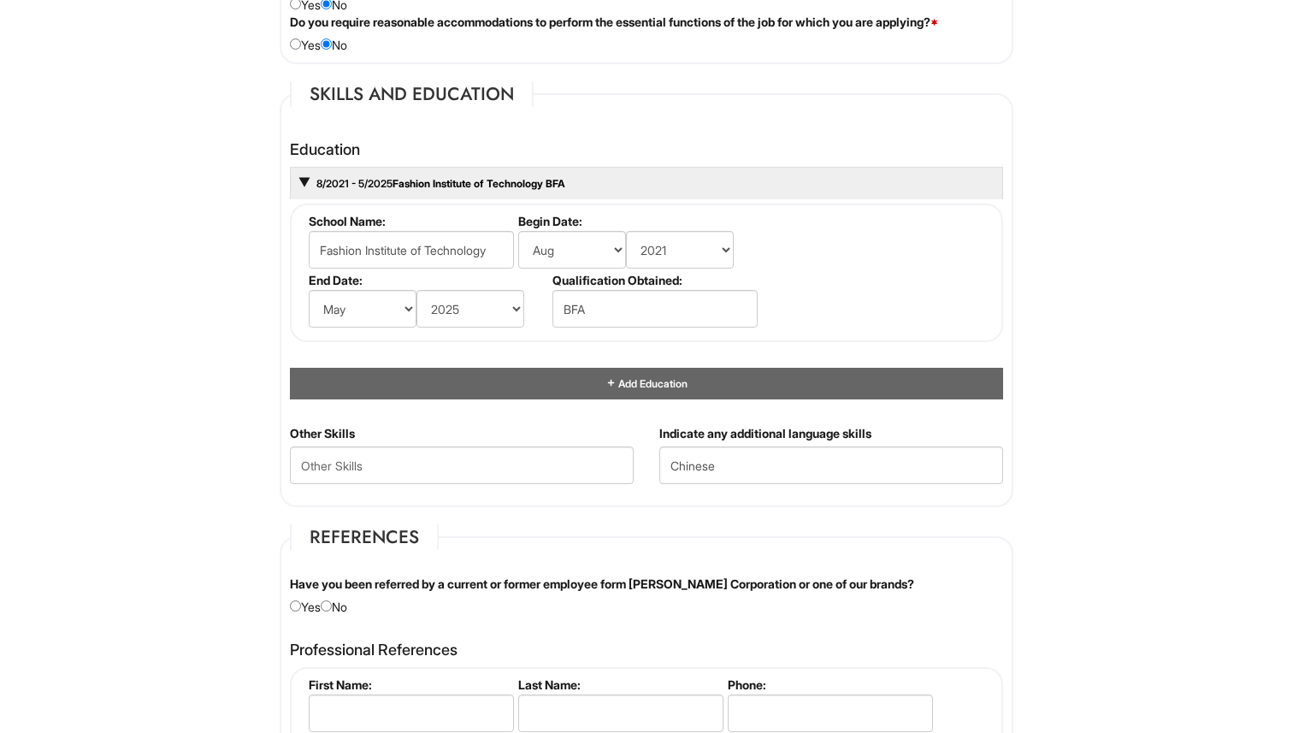
click at [1036, 300] on div "1 2 3 Client Advisor (FT) - A|X Armani Exchange Macy's PLEASE COMPLETE ALL REQU…" at bounding box center [647, 161] width 794 height 3265
click at [490, 472] on Skills "text" at bounding box center [462, 465] width 344 height 38
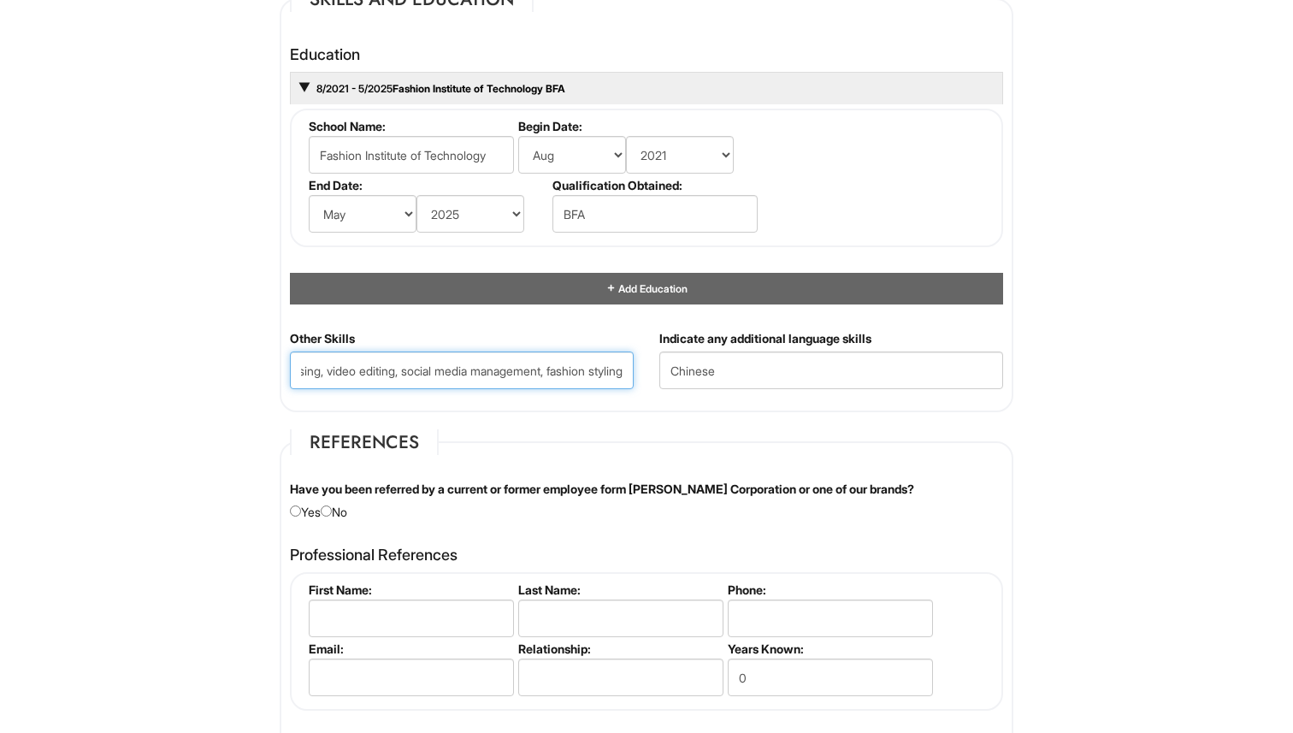
scroll to position [1611, 0]
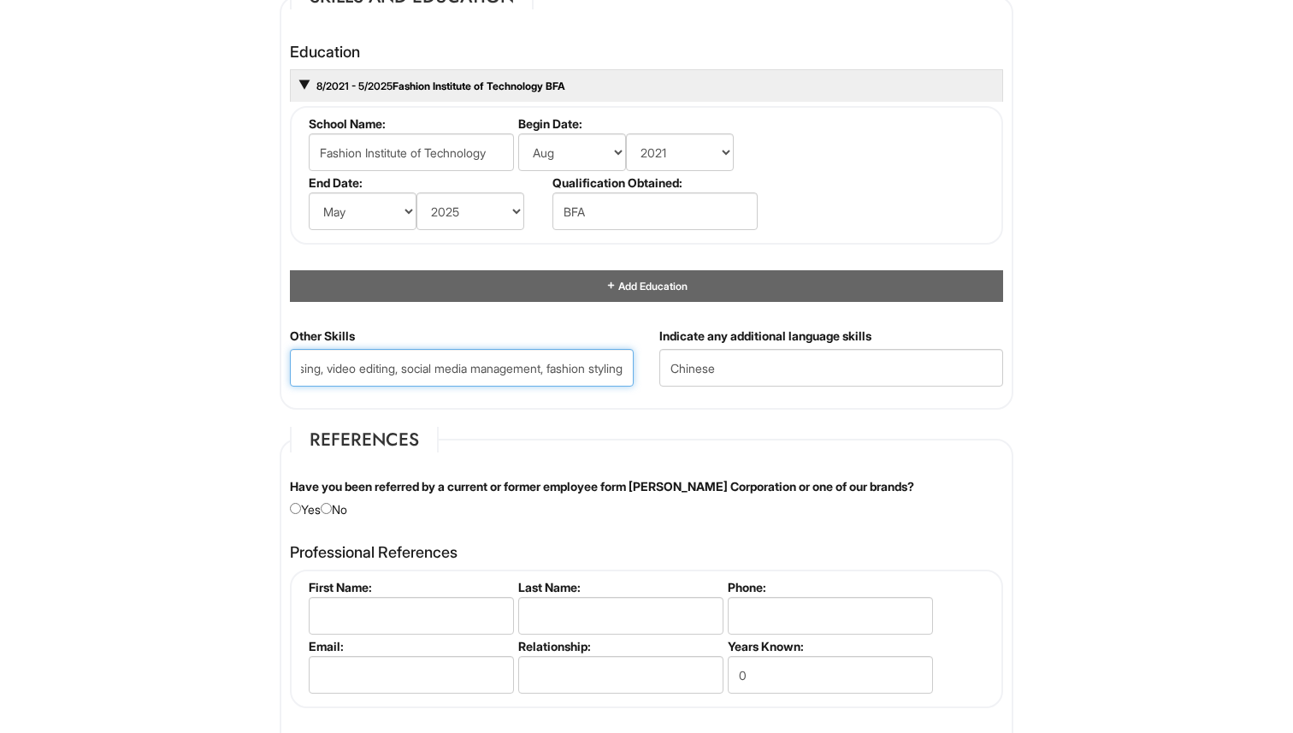
type Skills "Fashion Design, visual merchandising, video editing, social media management, f…"
click at [352, 506] on div "Have you been referred by a current or former employee form [PERSON_NAME] Corpo…" at bounding box center [646, 498] width 739 height 40
click at [332, 506] on input "radio" at bounding box center [326, 508] width 11 height 11
radio input "true"
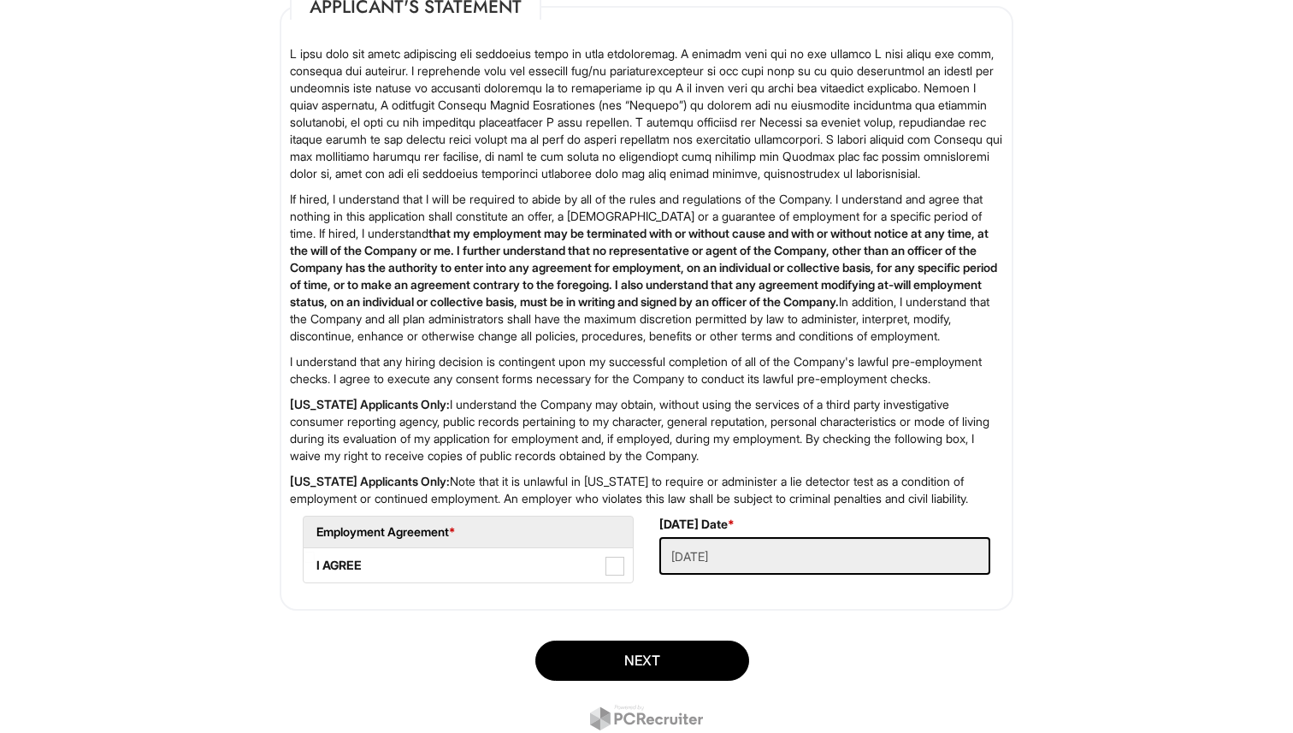
scroll to position [2658, 0]
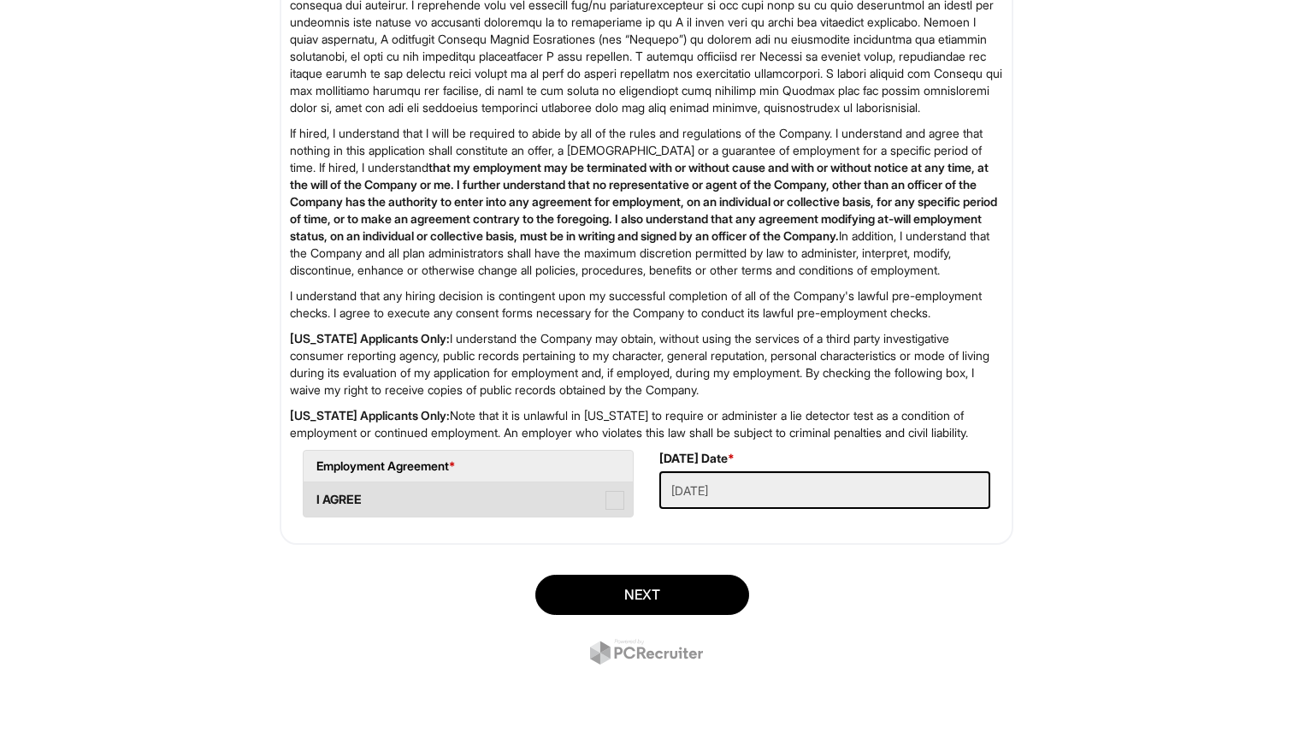
click at [624, 516] on label "I AGREE" at bounding box center [468, 499] width 329 height 34
click at [315, 497] on AGREE "I AGREE" at bounding box center [309, 491] width 11 height 11
checkbox AGREE "true"
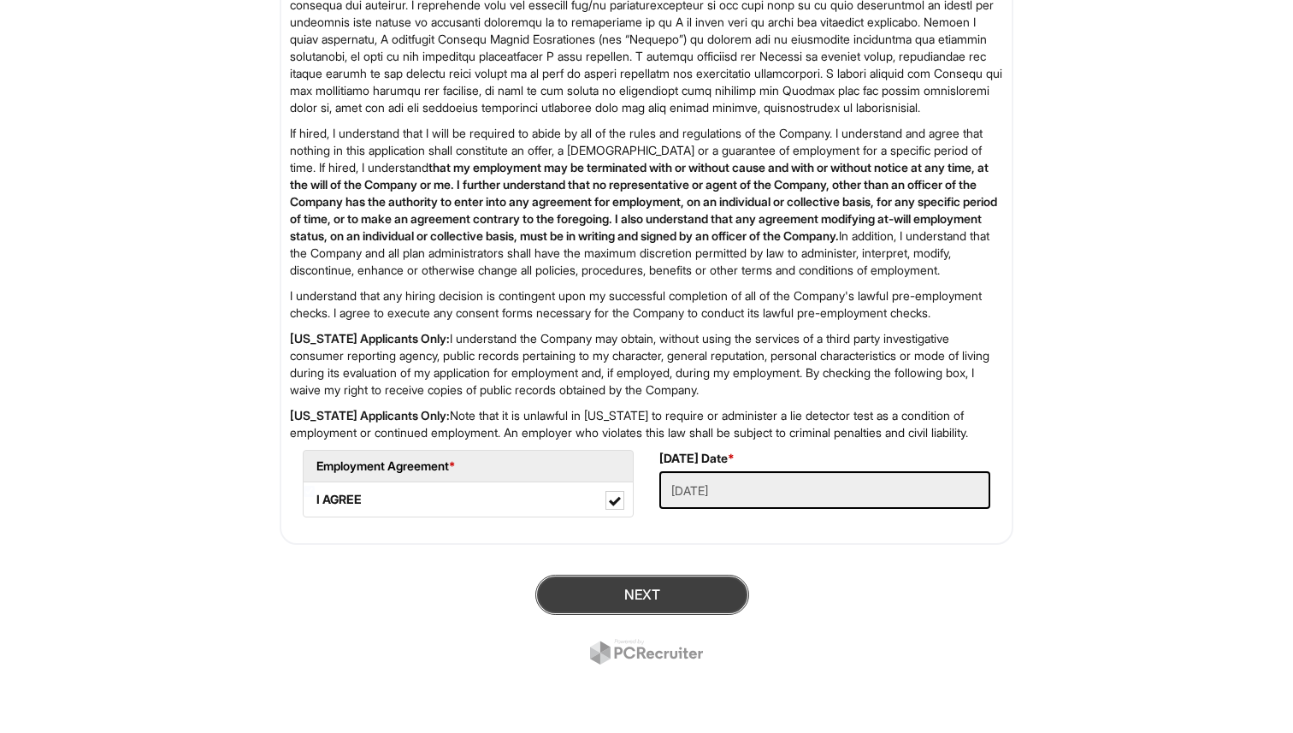
click at [622, 609] on button "Next" at bounding box center [642, 595] width 214 height 40
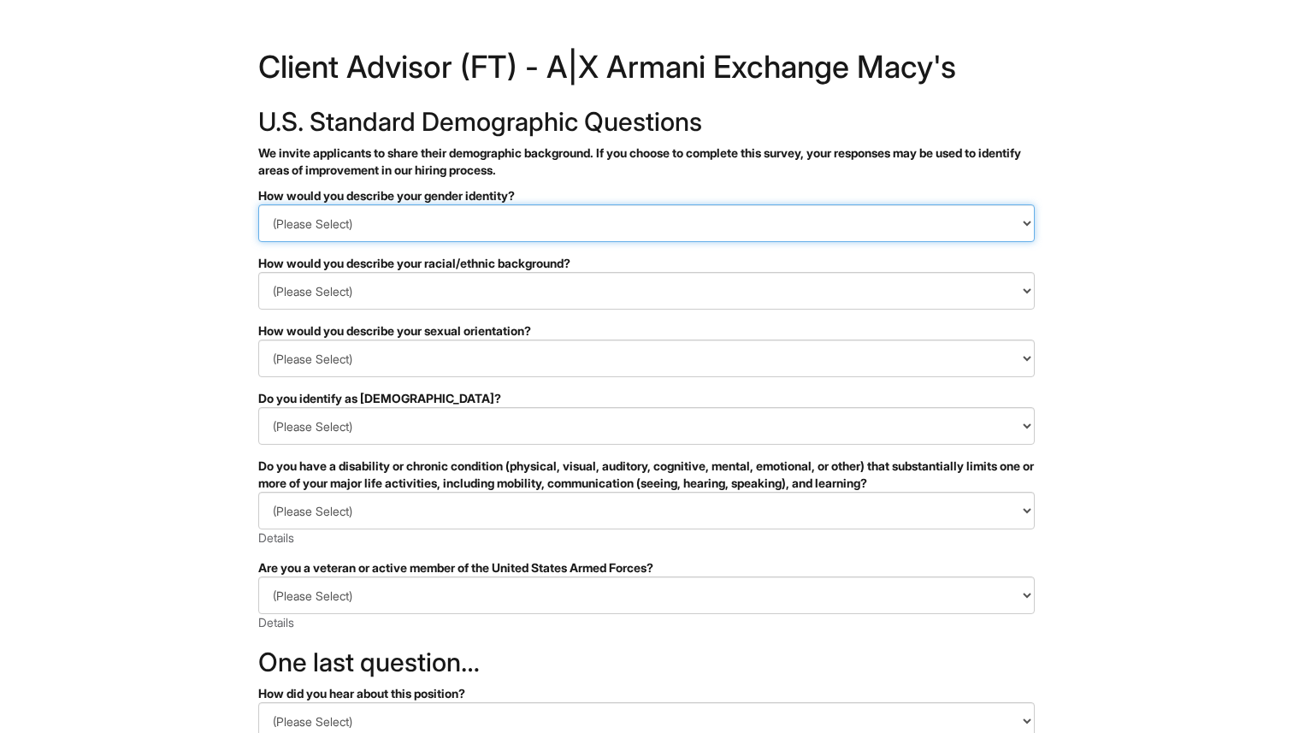
click at [736, 218] on select "(Please Select) Man Woman Non-binary I prefer to self-describe I don't wish to …" at bounding box center [646, 223] width 777 height 38
select select "Woman"
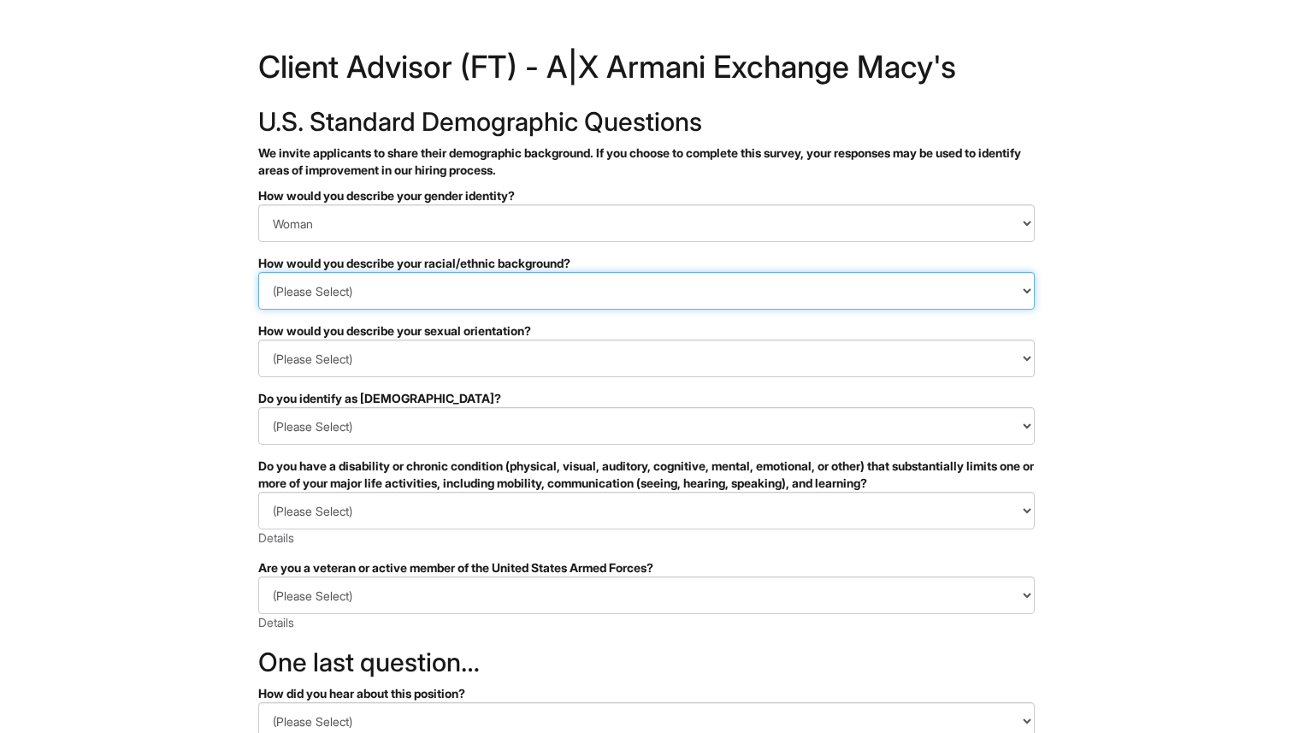
click at [597, 293] on select "(Please Select) Black or of African descent East Asian Hispanic, Latinx or of S…" at bounding box center [646, 291] width 777 height 38
select select "East Asian"
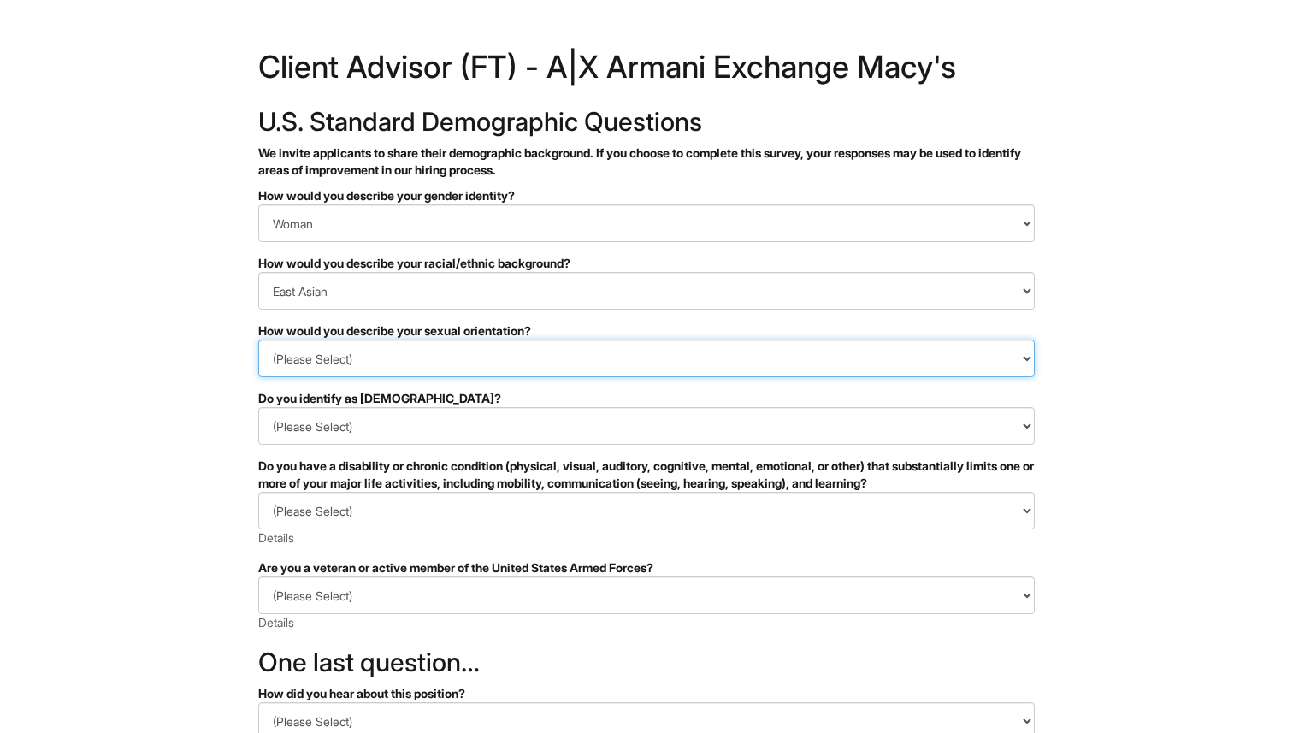
click at [477, 375] on select "(Please Select) Asexual Bisexual and/or pansexual Gay Heterosexual Lesbian Quee…" at bounding box center [646, 359] width 777 height 38
select select "Bisexual and/or pansexual"
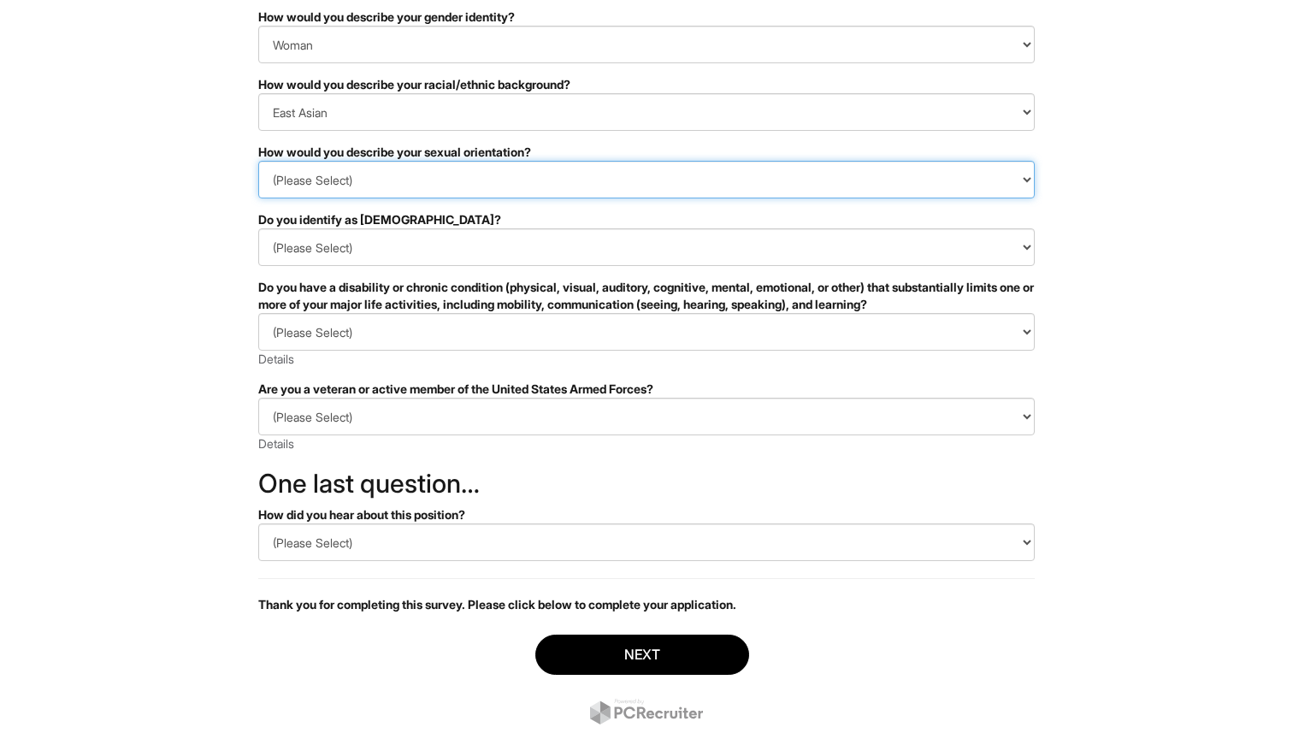
scroll to position [230, 0]
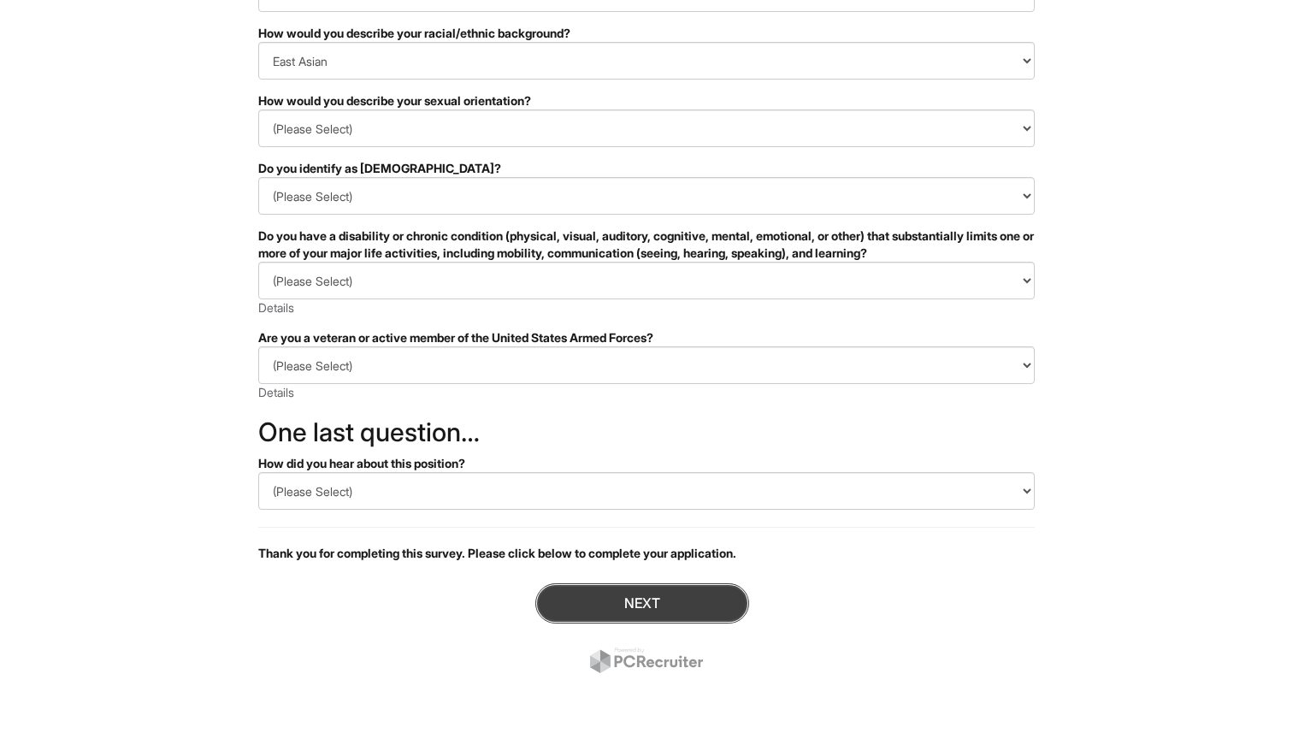
click at [639, 605] on button "Next" at bounding box center [642, 603] width 214 height 40
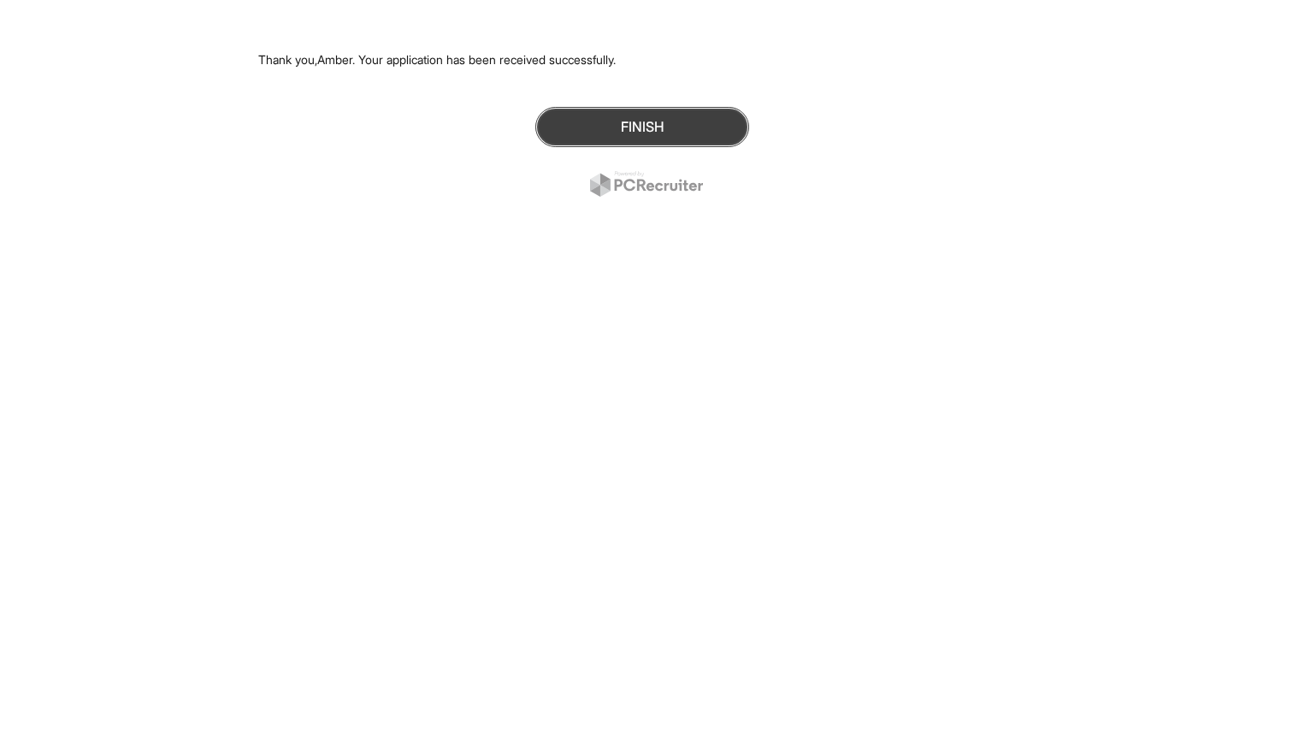
click at [665, 136] on button "Finish" at bounding box center [642, 127] width 214 height 40
